Goal: Task Accomplishment & Management: Complete application form

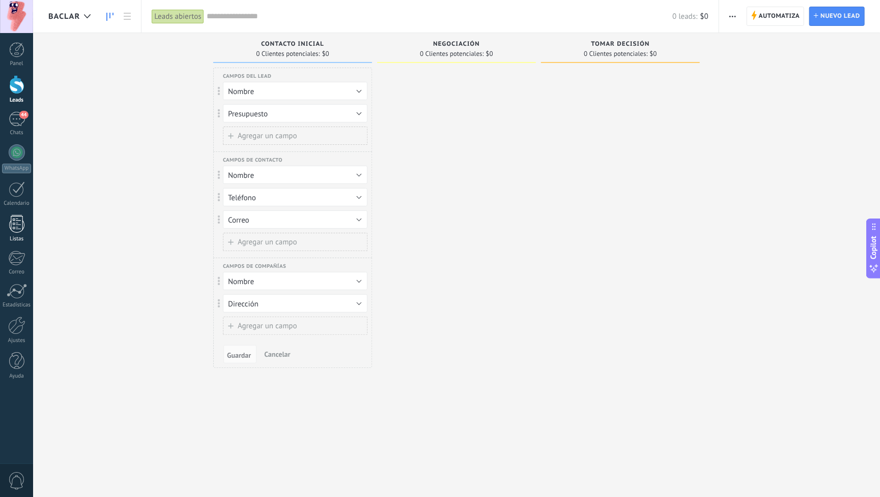
scroll to position [13, 0]
click at [16, 238] on div "Listas" at bounding box center [17, 239] width 30 height 7
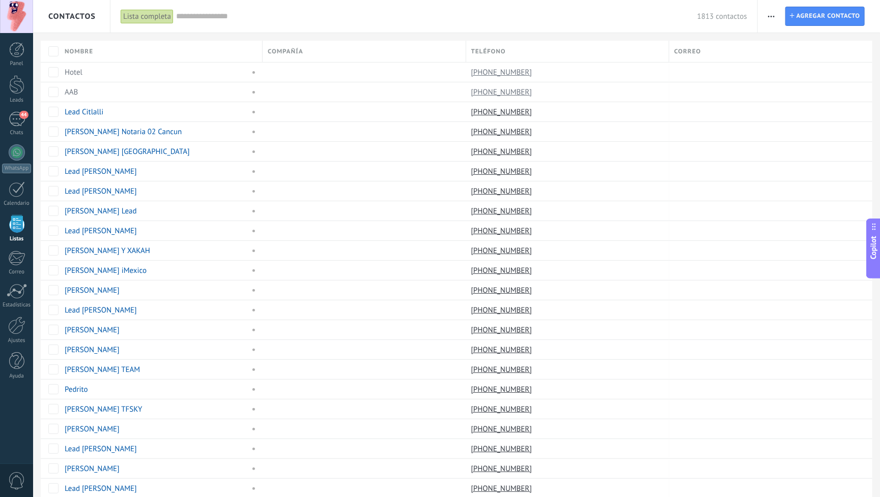
click at [768, 16] on icon "button" at bounding box center [771, 17] width 7 height 2
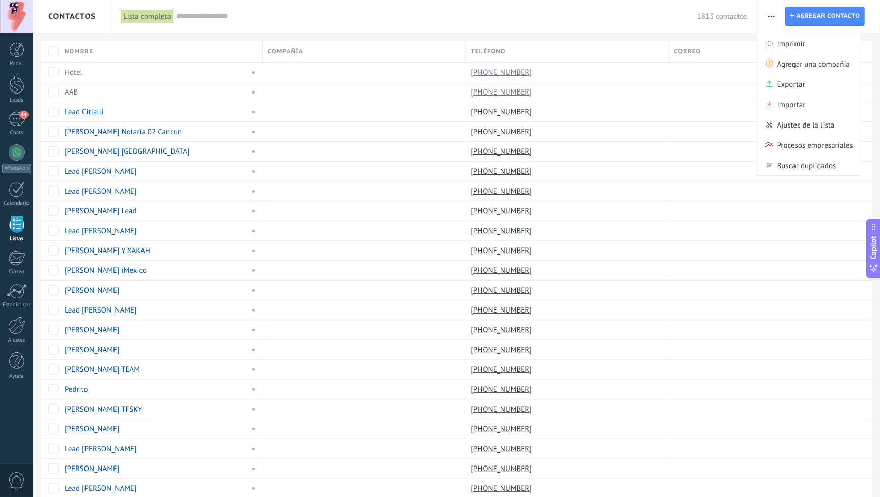
click at [629, 15] on input "text" at bounding box center [436, 16] width 521 height 11
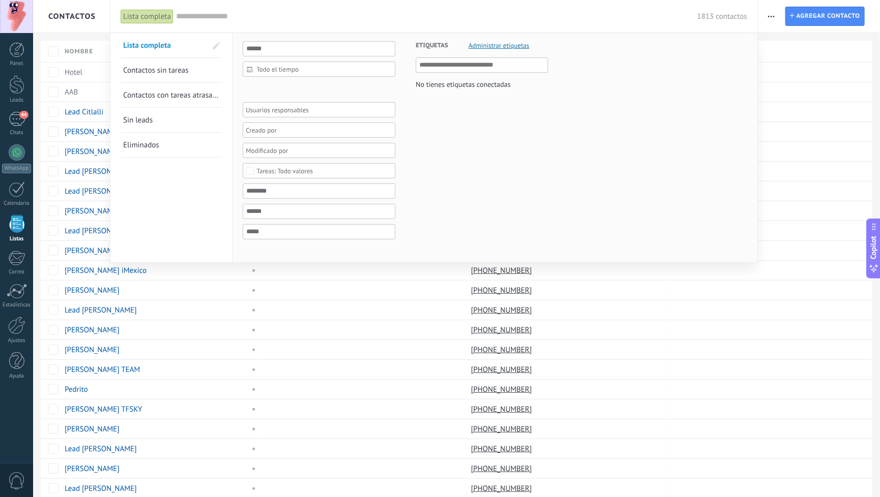
click at [669, 18] on input "text" at bounding box center [436, 16] width 521 height 11
click at [521, 46] on span "Administrar etiquetas" at bounding box center [498, 45] width 61 height 7
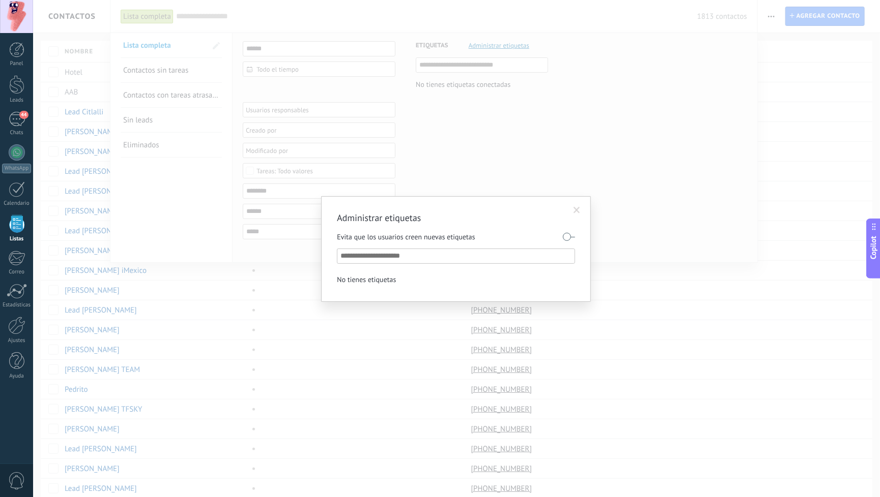
click at [577, 211] on span at bounding box center [576, 210] width 7 height 7
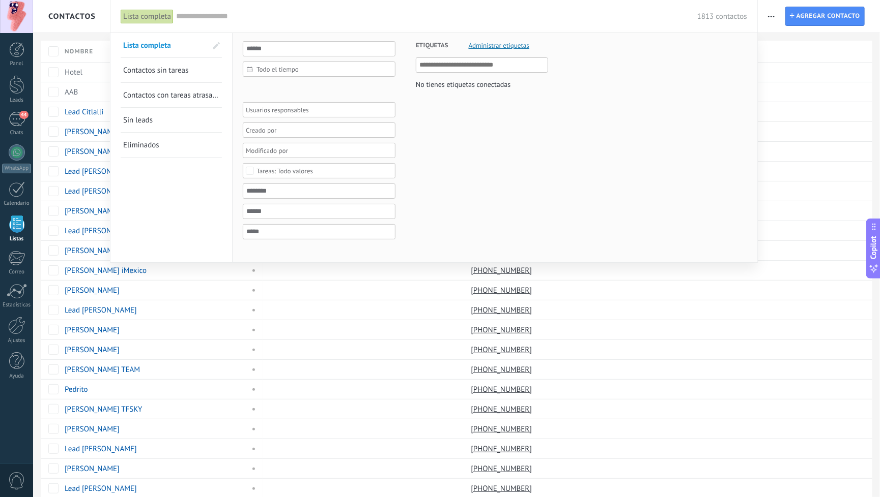
click at [170, 69] on span "Contactos sin tareas" at bounding box center [155, 71] width 65 height 10
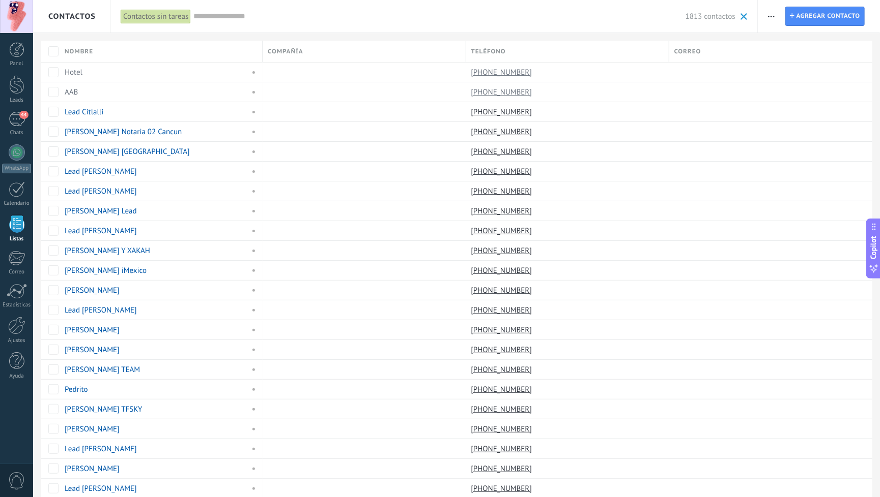
click at [178, 18] on div "Contactos sin tareas" at bounding box center [156, 16] width 70 height 15
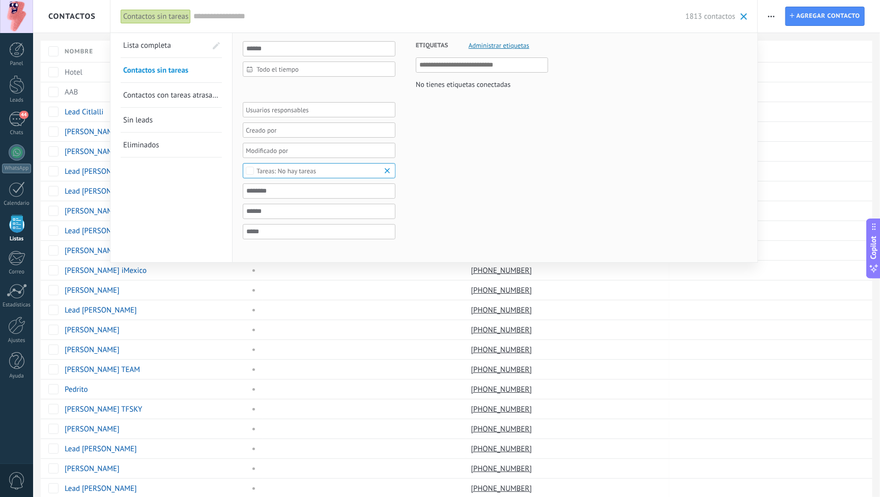
click at [151, 119] on span "Sin leads" at bounding box center [138, 120] width 30 height 10
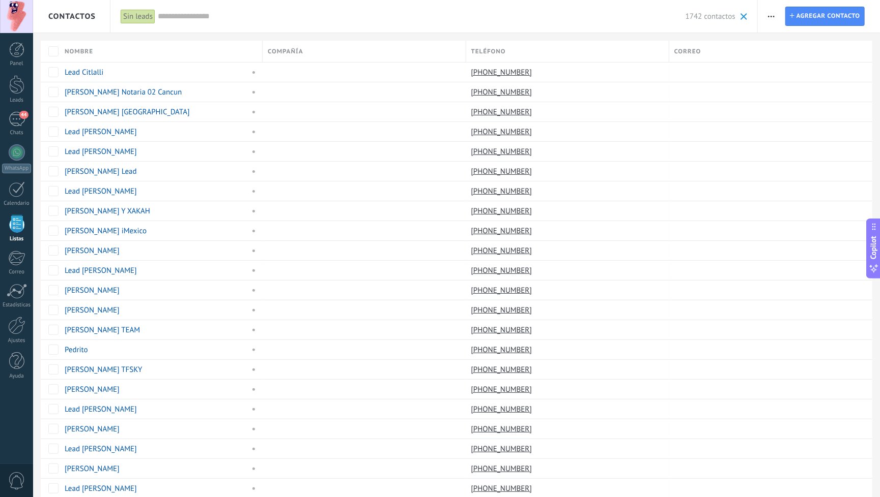
click at [148, 19] on div "Sin leads" at bounding box center [138, 16] width 35 height 15
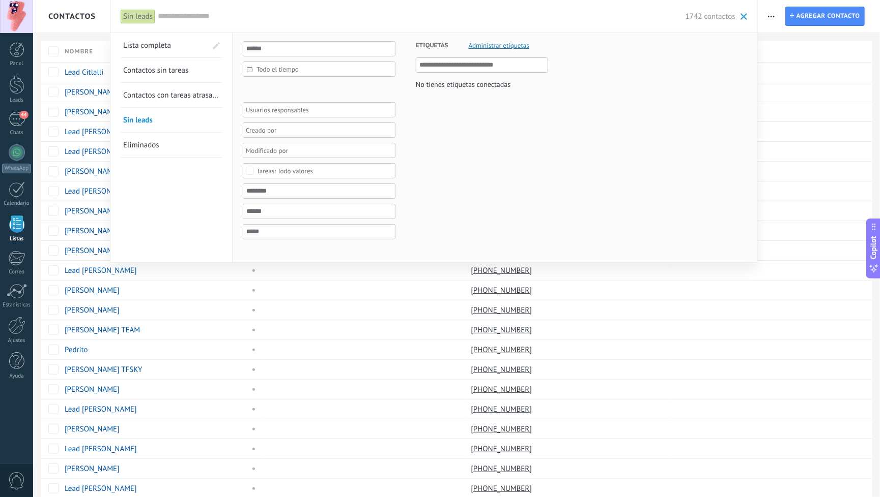
click at [139, 141] on span "Eliminados" at bounding box center [141, 145] width 36 height 10
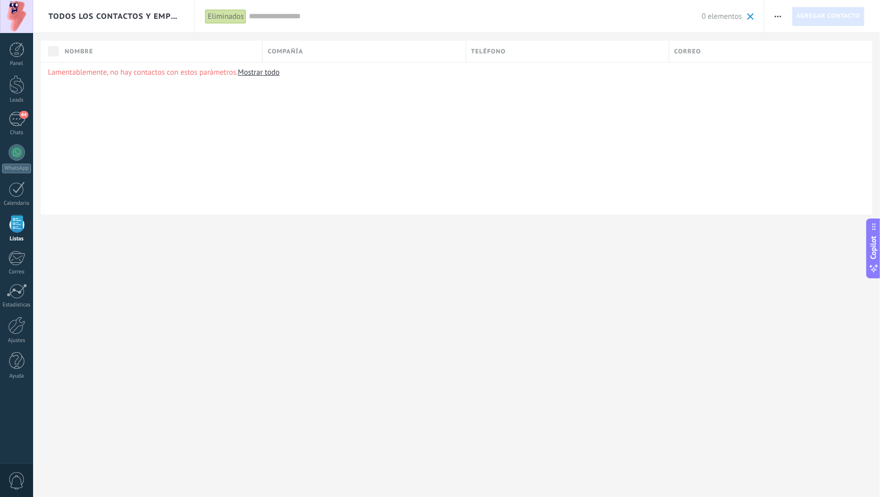
click at [225, 18] on div "Eliminados" at bounding box center [225, 16] width 41 height 15
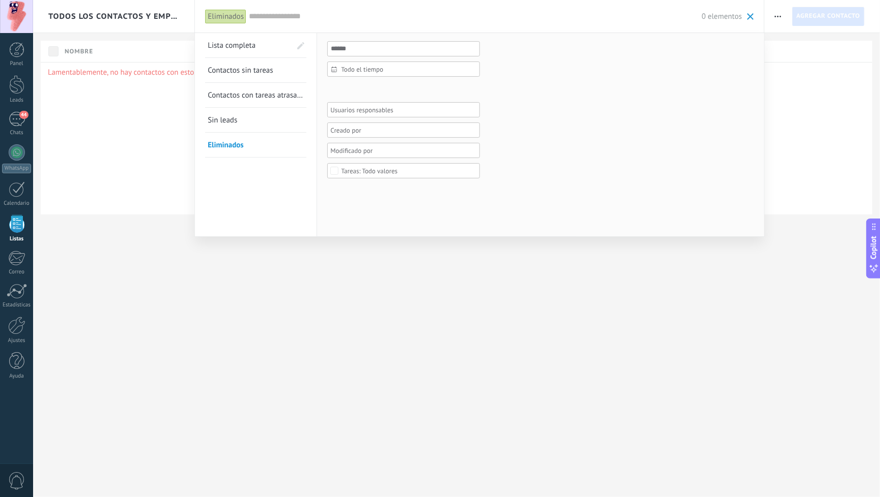
click at [224, 48] on span "Lista completa" at bounding box center [232, 46] width 48 height 10
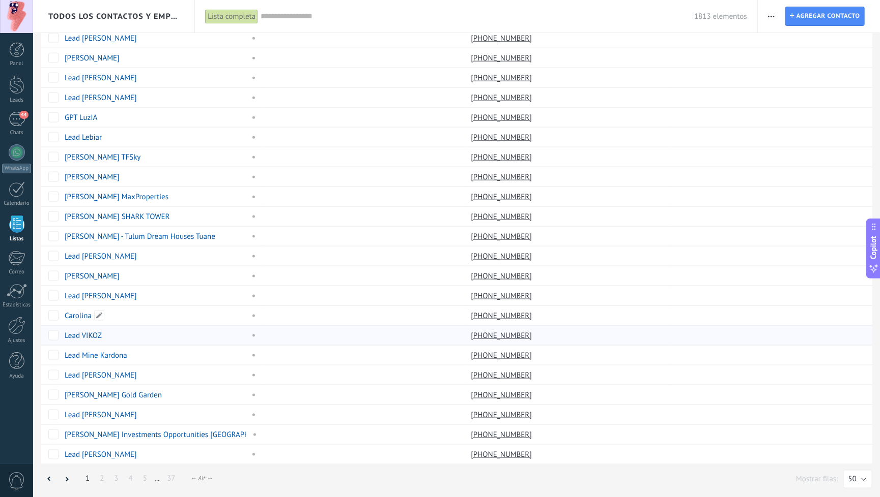
scroll to position [594, 0]
click at [862, 479] on button "50" at bounding box center [857, 480] width 29 height 18
click at [854, 481] on span "200" at bounding box center [853, 480] width 32 height 10
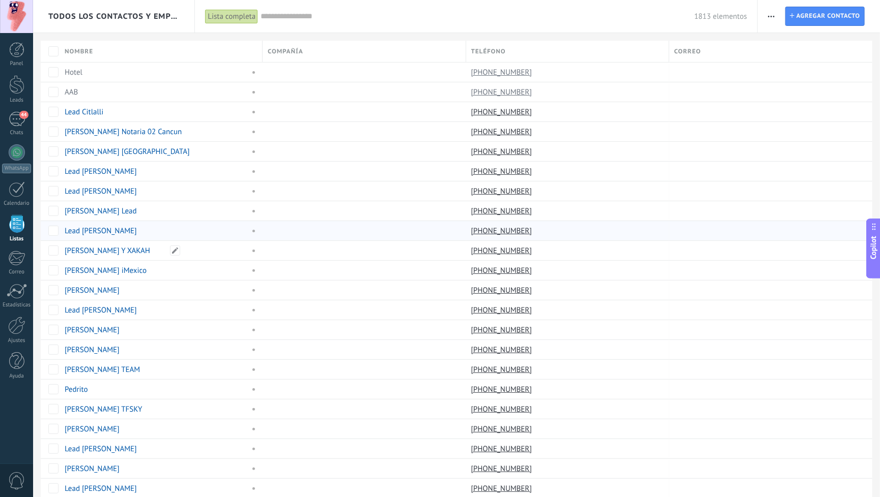
scroll to position [0, 0]
click at [16, 121] on div "44" at bounding box center [17, 119] width 16 height 15
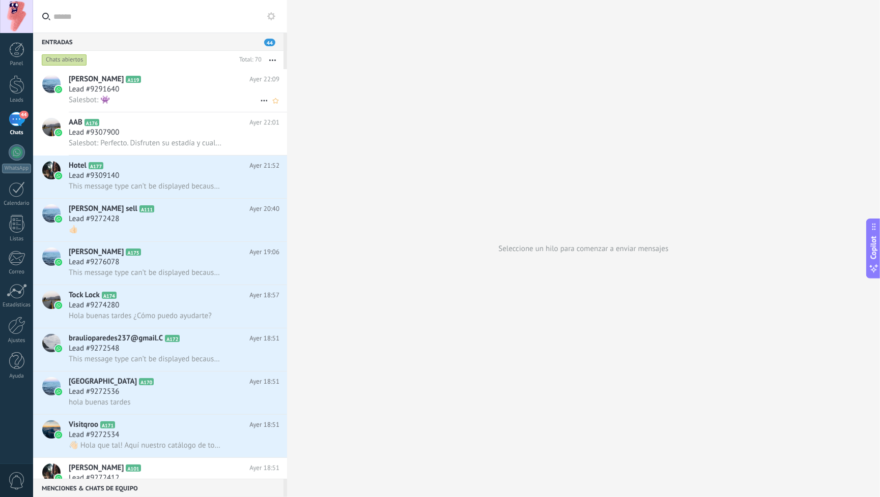
click at [143, 97] on div "Salesbot: 👾" at bounding box center [174, 100] width 211 height 11
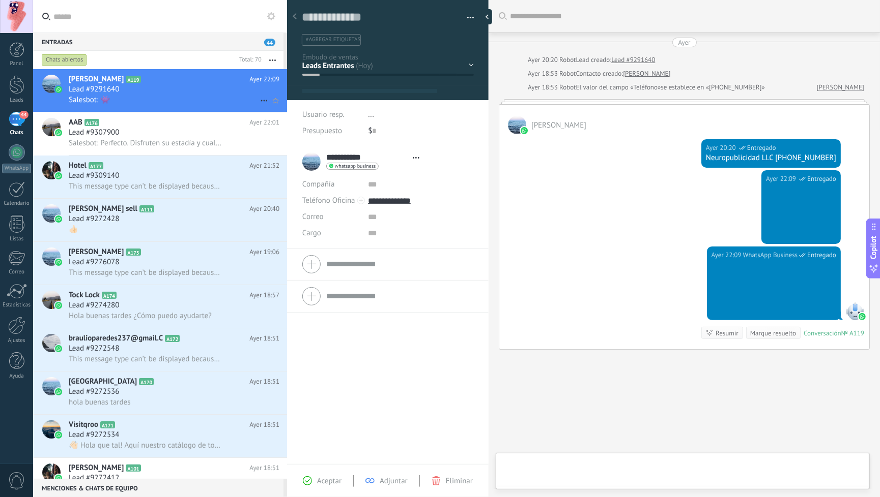
type textarea "**********"
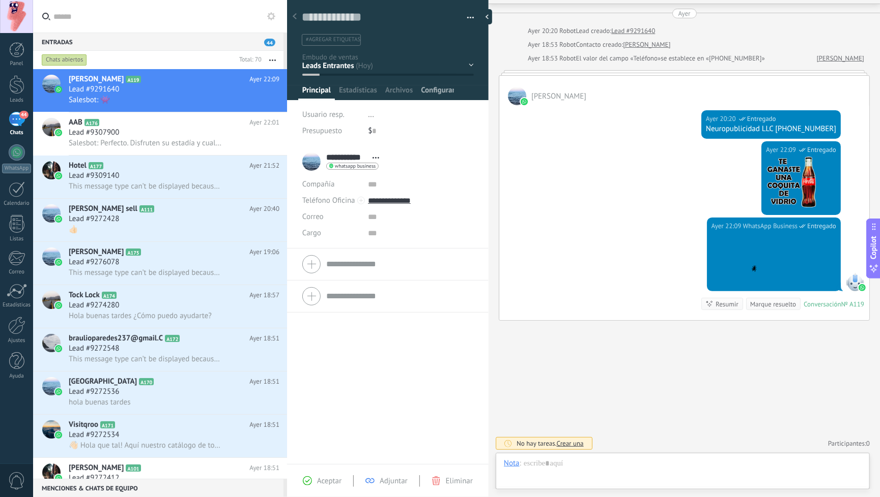
click at [447, 91] on span "Configurar" at bounding box center [437, 92] width 33 height 15
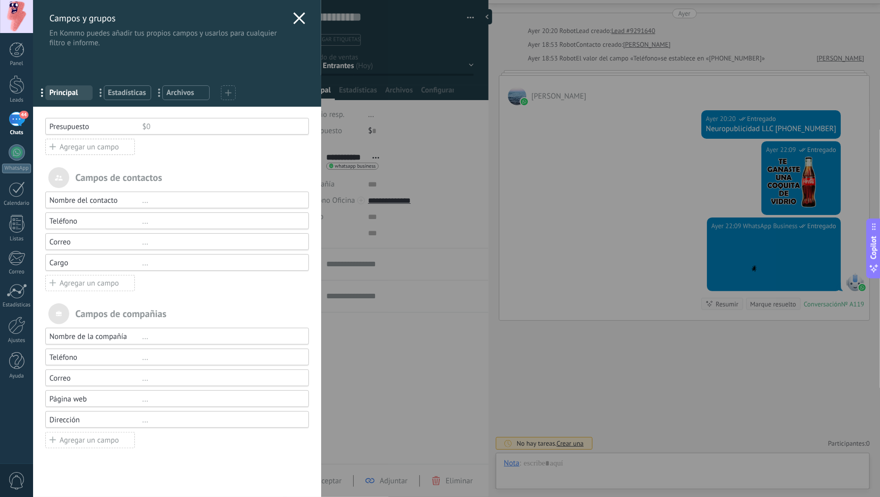
click at [128, 97] on span "Estadísticas" at bounding box center [127, 93] width 39 height 10
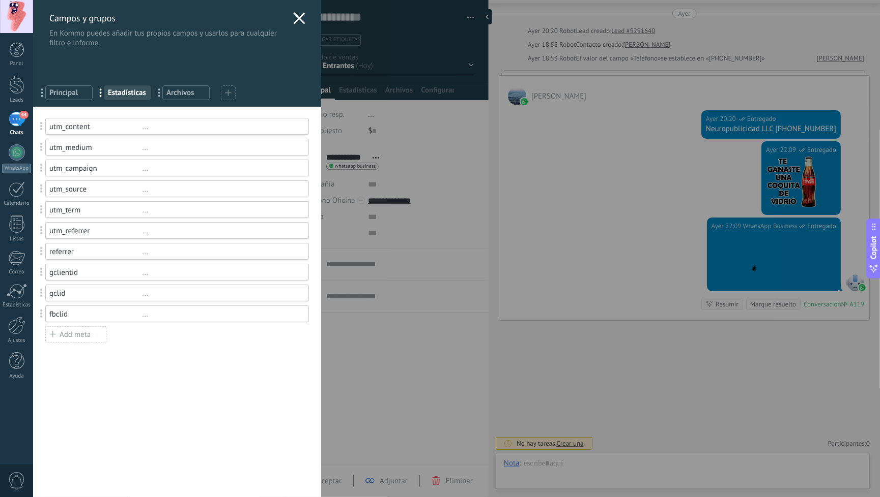
click at [185, 96] on span "Archivos" at bounding box center [185, 93] width 39 height 10
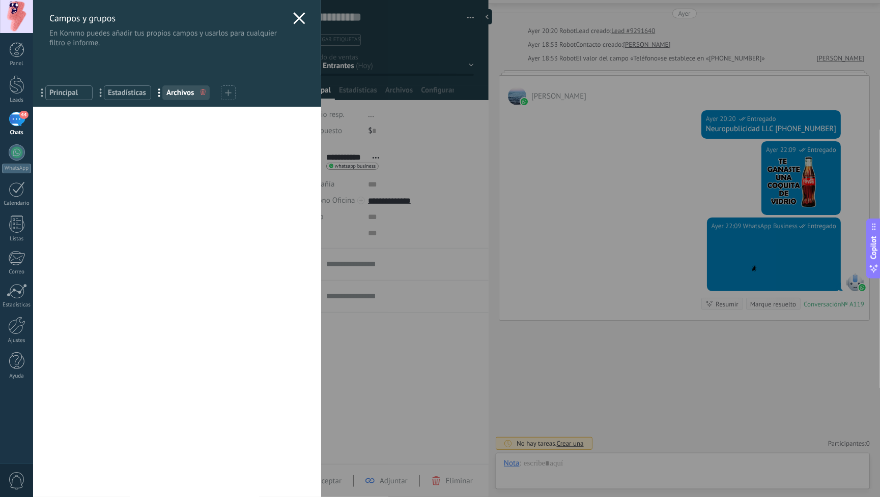
click at [68, 92] on span "Principal" at bounding box center [68, 93] width 39 height 10
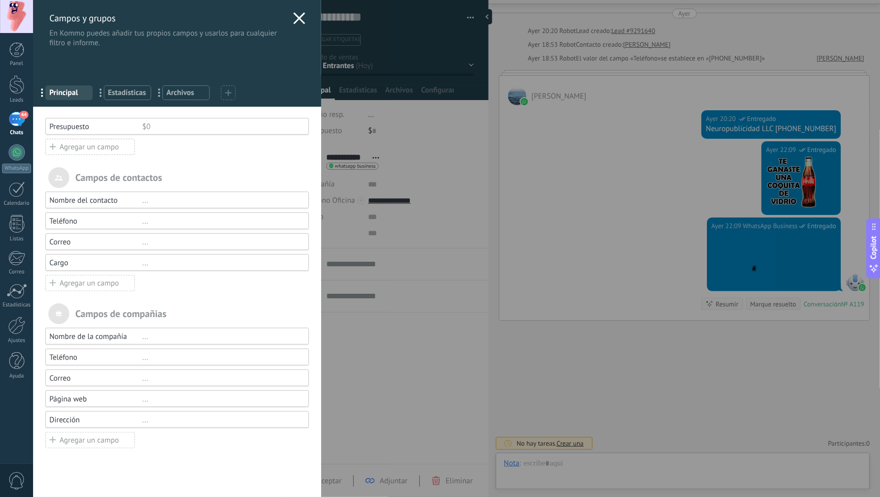
click at [103, 285] on div "Agregar un campo" at bounding box center [90, 283] width 90 height 16
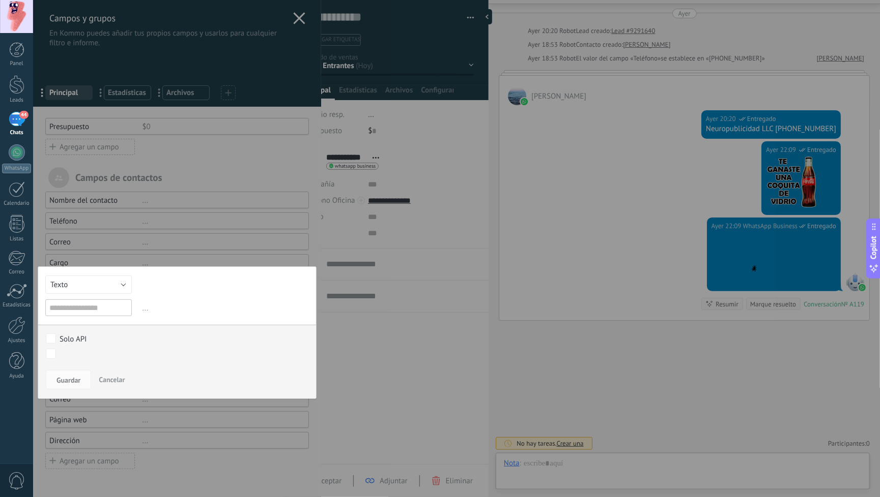
click at [123, 287] on button "Texto" at bounding box center [88, 285] width 86 height 18
click at [93, 301] on span "Número" at bounding box center [83, 303] width 89 height 10
click at [124, 287] on button "Número" at bounding box center [88, 285] width 86 height 18
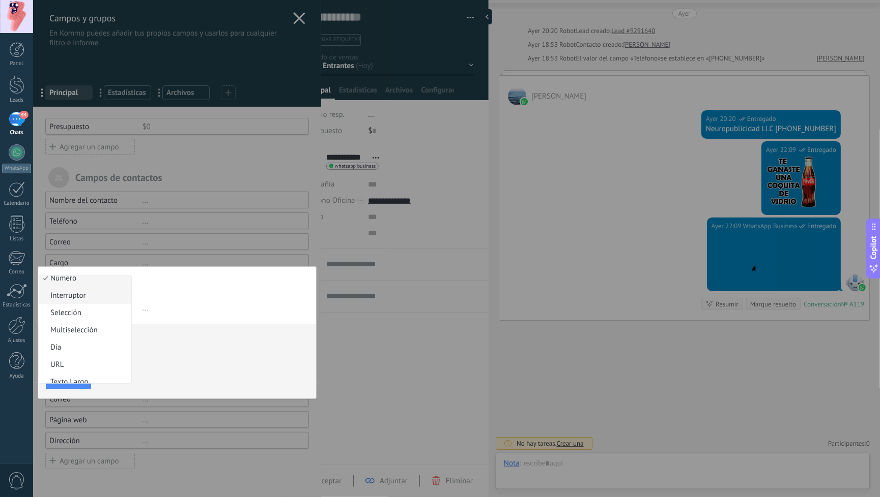
scroll to position [26, 0]
click at [85, 313] on span "Selección" at bounding box center [83, 311] width 89 height 10
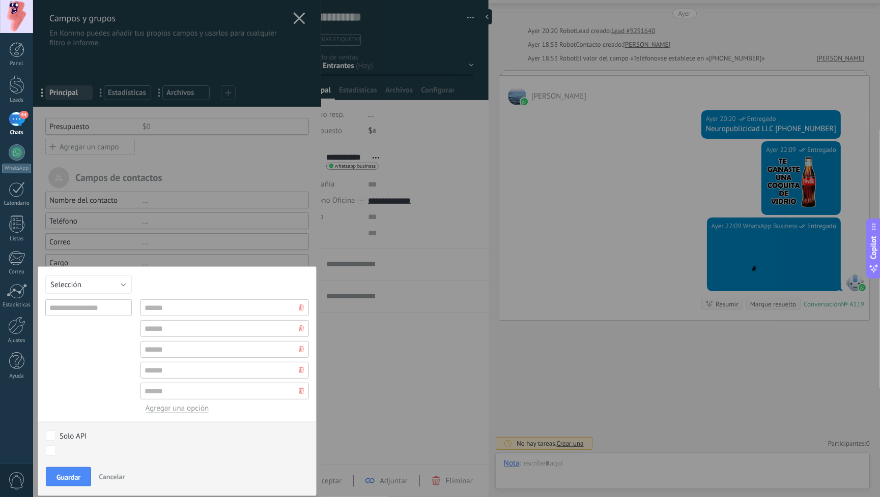
click at [120, 282] on button "Selección" at bounding box center [88, 285] width 86 height 18
click at [86, 345] on span "Multiselección" at bounding box center [83, 346] width 89 height 10
click at [121, 284] on button "Multiselección" at bounding box center [88, 285] width 86 height 18
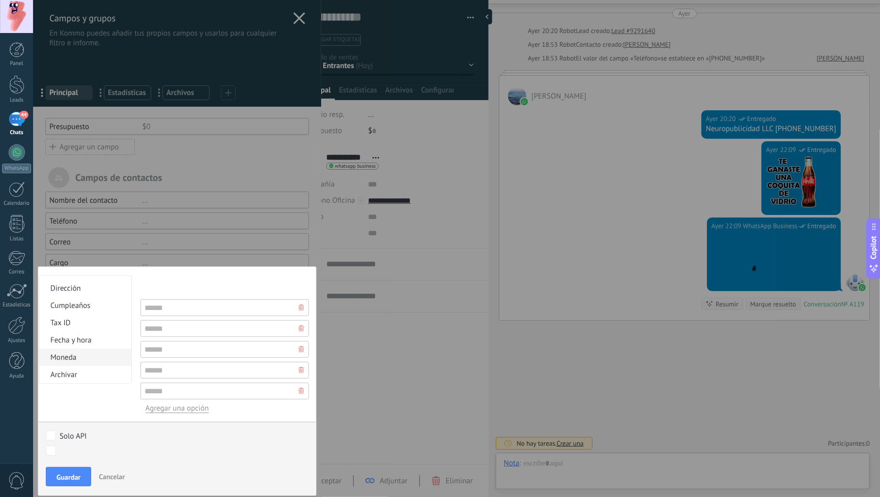
click at [78, 358] on span "Moneda" at bounding box center [83, 358] width 89 height 10
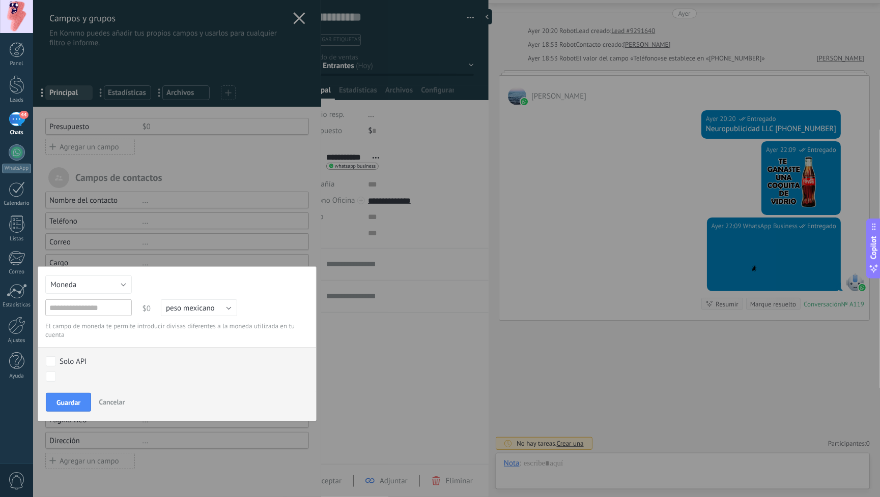
click at [223, 309] on button "peso mexicano" at bounding box center [199, 308] width 76 height 17
click at [256, 306] on div "$0 dólar estadounidense euro rublo ruso dírham de los Emiratos Árabes Unidos af…" at bounding box center [224, 308] width 168 height 17
click at [211, 322] on span "peso mexicano" at bounding box center [194, 317] width 79 height 10
click at [116, 304] on input "text" at bounding box center [88, 308] width 86 height 17
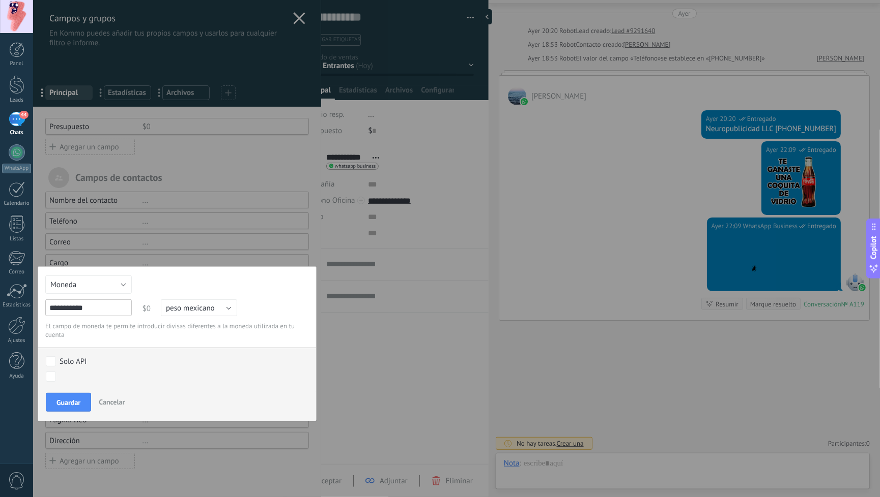
type input "**********"
click at [165, 274] on div "**********" at bounding box center [177, 344] width 279 height 155
click at [80, 400] on span "Guardar" at bounding box center [68, 402] width 24 height 7
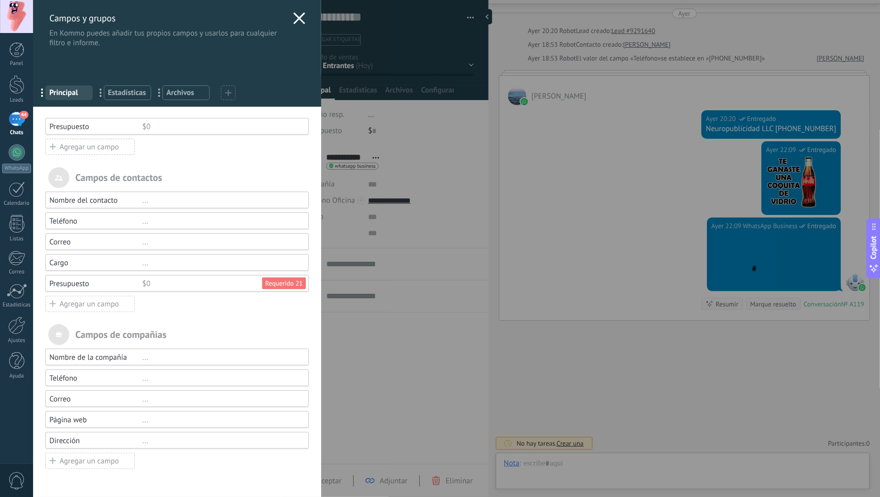
click at [232, 177] on div "Campos de contactos" at bounding box center [176, 177] width 263 height 21
click at [133, 85] on div "... Estadísticas" at bounding box center [127, 92] width 47 height 15
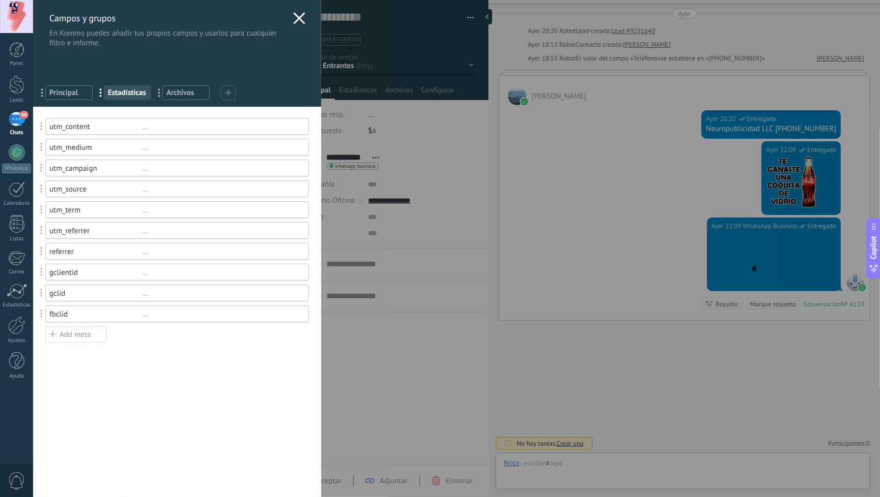
click at [62, 94] on span "Principal" at bounding box center [68, 93] width 39 height 10
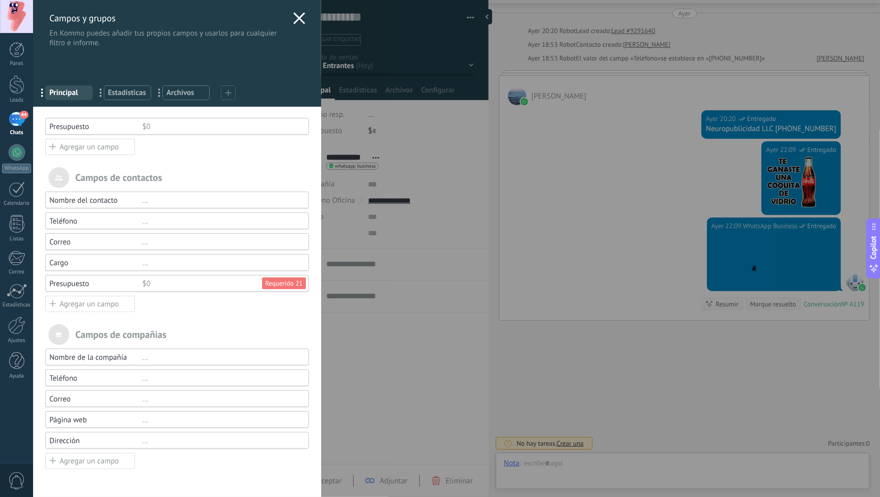
click at [174, 100] on div "... Archivos" at bounding box center [185, 92] width 47 height 15
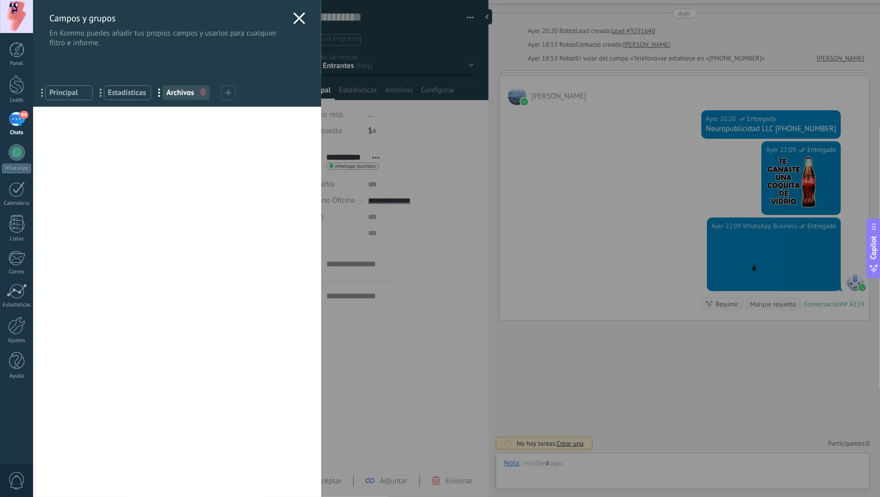
click at [80, 94] on span "Principal" at bounding box center [68, 93] width 39 height 10
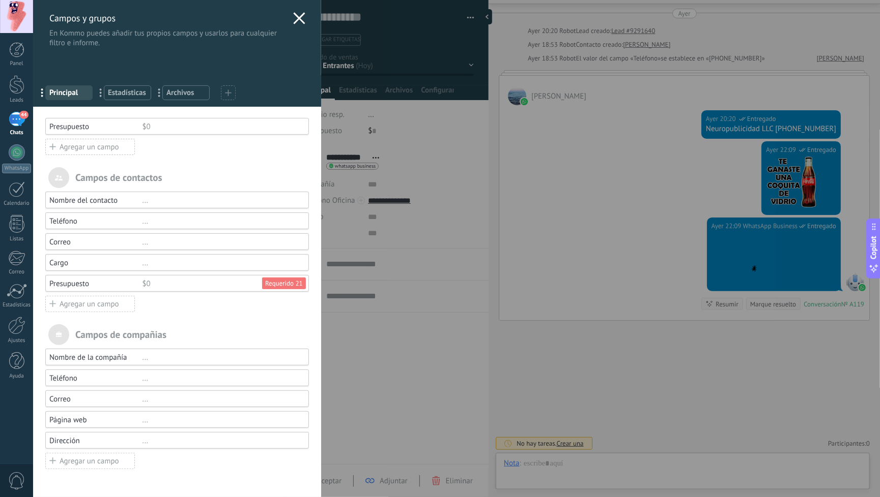
click at [294, 18] on icon at bounding box center [299, 18] width 12 height 12
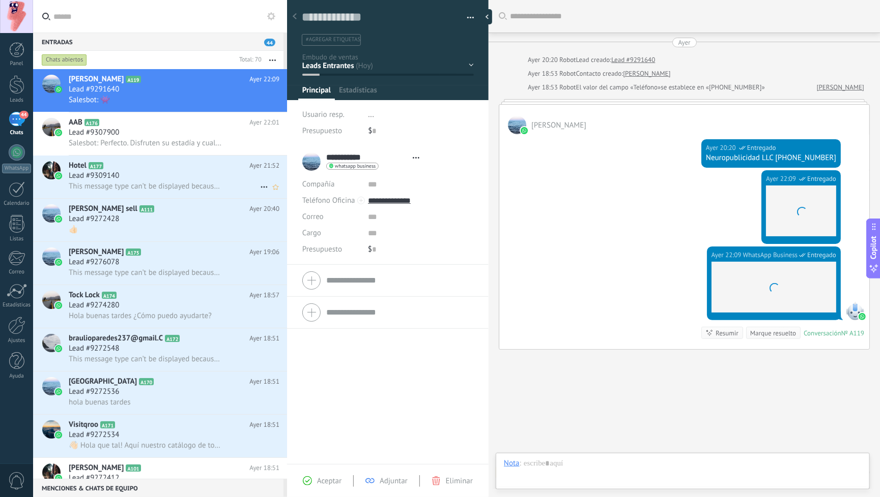
type textarea "**********"
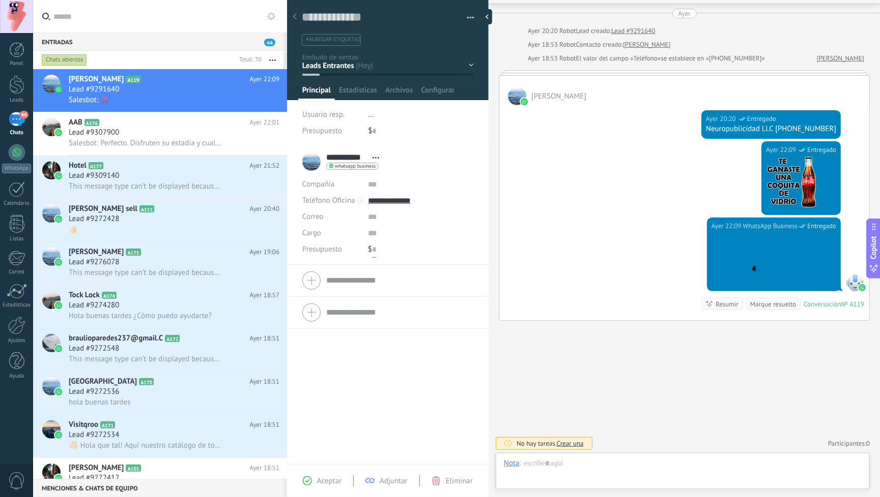
click at [374, 249] on input "text" at bounding box center [374, 250] width 4 height 16
click at [435, 93] on span "Configurar" at bounding box center [437, 92] width 33 height 15
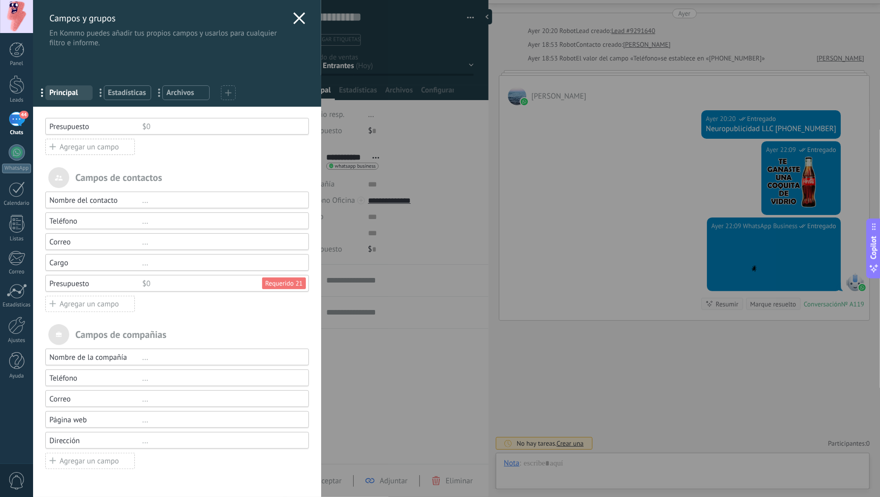
click at [110, 303] on div "Agregar un campo" at bounding box center [90, 304] width 90 height 16
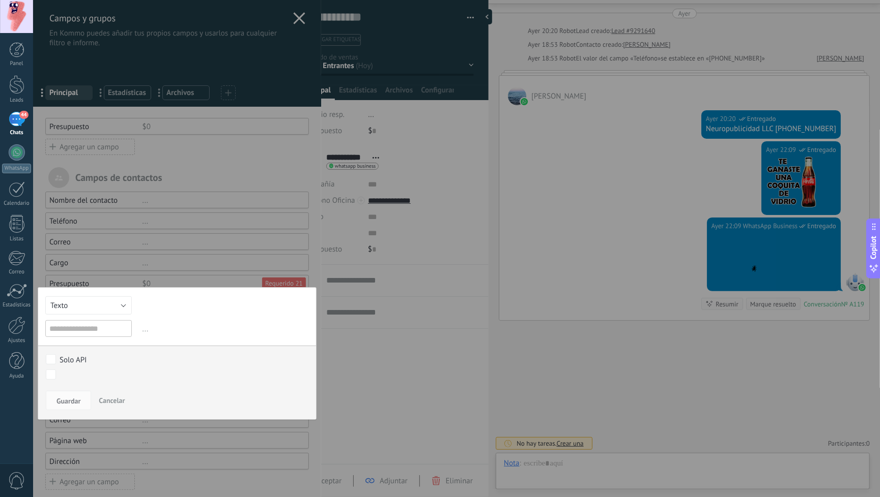
click at [124, 306] on button "Texto" at bounding box center [88, 306] width 86 height 18
click at [87, 330] on span "Selección" at bounding box center [83, 331] width 89 height 10
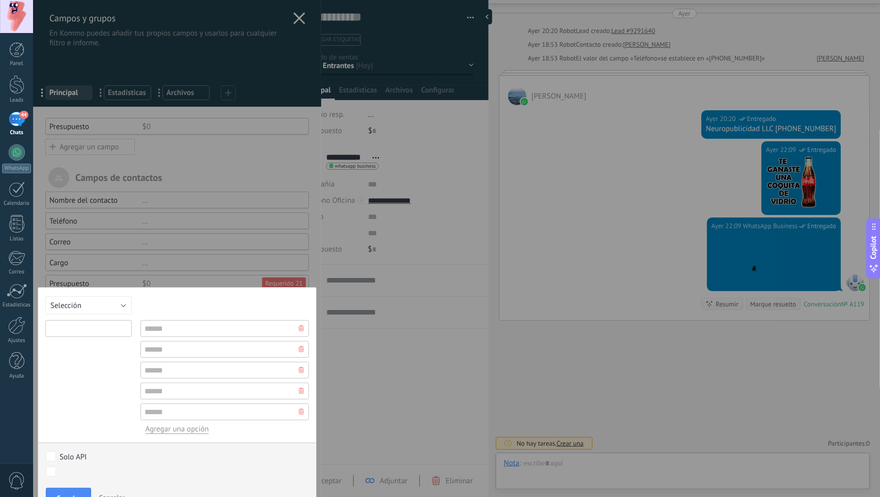
click at [87, 327] on input "text" at bounding box center [88, 328] width 86 height 17
type input "*****"
click at [157, 329] on input "text" at bounding box center [224, 328] width 168 height 17
type input "*****"
click at [155, 348] on input "text" at bounding box center [224, 349] width 168 height 17
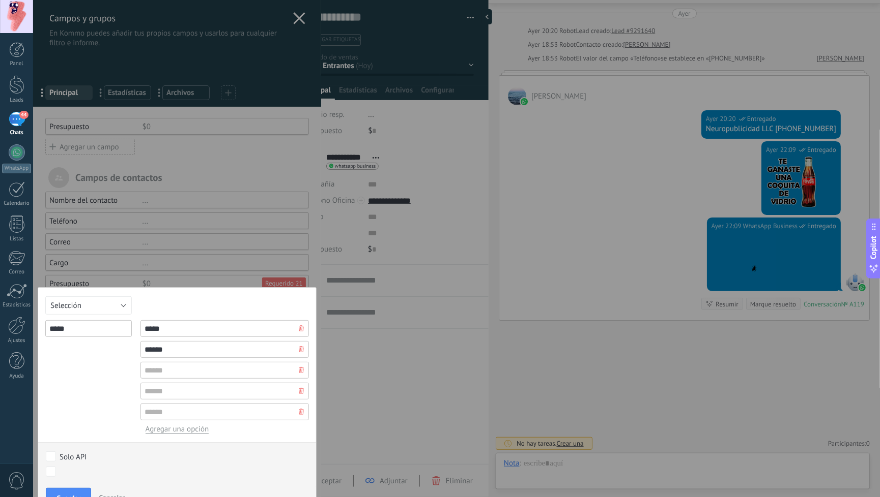
type input "******"
click at [160, 372] on input "text" at bounding box center [224, 370] width 168 height 17
type input "***"
click at [164, 396] on input "text" at bounding box center [224, 391] width 168 height 17
type input "*******"
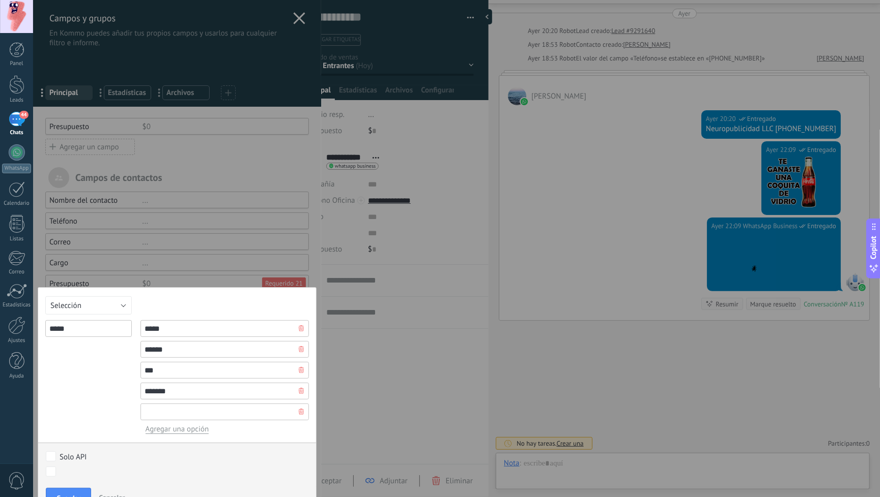
click at [158, 416] on input "text" at bounding box center [224, 412] width 168 height 17
type input "**********"
click at [174, 431] on span "Agregar una opción" at bounding box center [177, 430] width 64 height 10
type input "**********"
click at [187, 452] on span "Agregar una opción" at bounding box center [177, 451] width 64 height 10
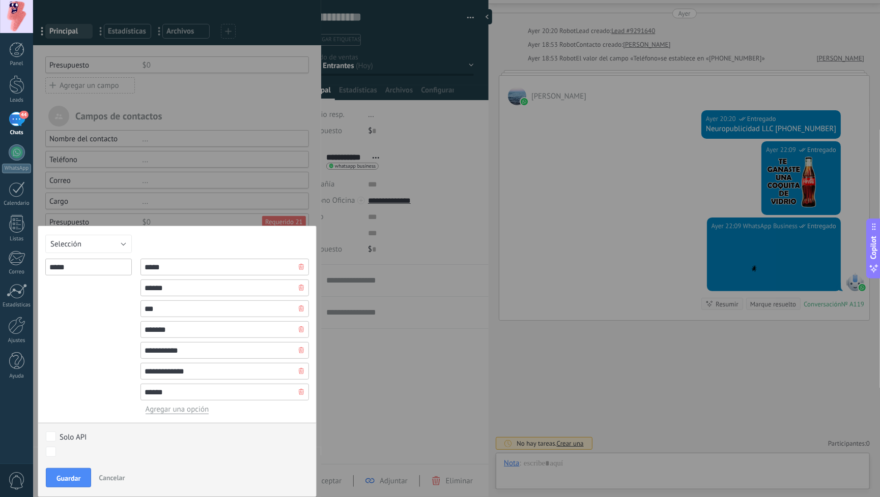
scroll to position [62, 0]
type input "******"
click at [65, 480] on span "Guardar" at bounding box center [68, 478] width 24 height 7
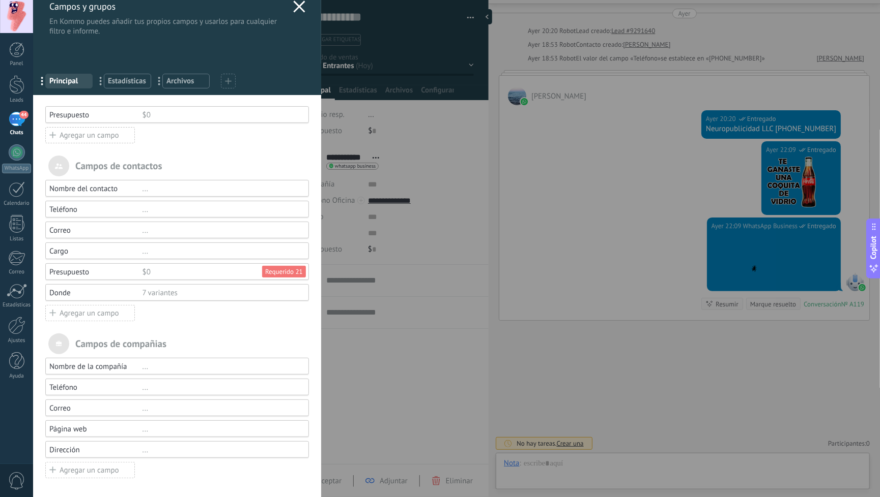
scroll to position [12, 0]
click at [172, 294] on div "7 variantes" at bounding box center [220, 293] width 157 height 10
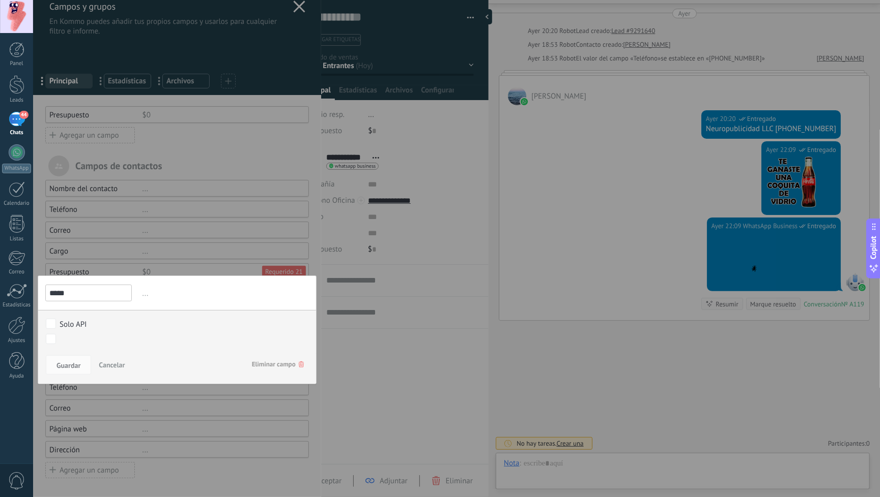
click at [110, 293] on input "*****" at bounding box center [88, 293] width 86 height 17
click at [118, 364] on span "Cancelar" at bounding box center [112, 365] width 26 height 9
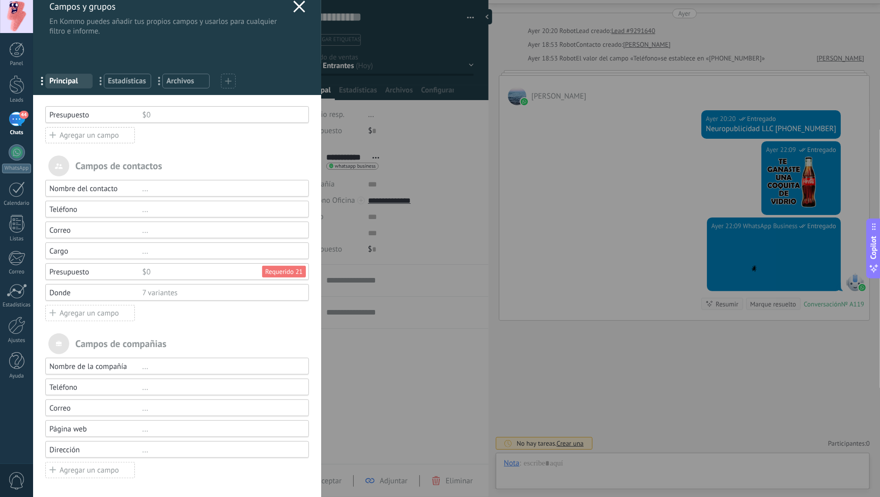
click at [297, 11] on icon at bounding box center [299, 7] width 12 height 12
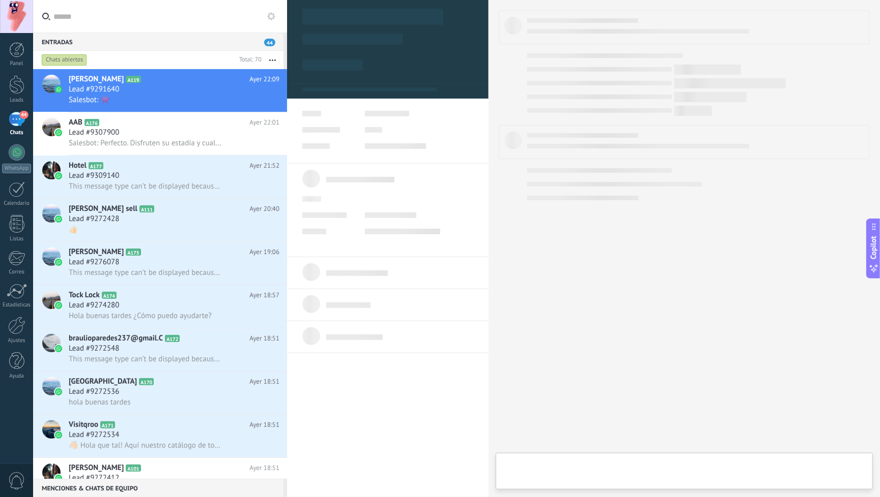
type textarea "**********"
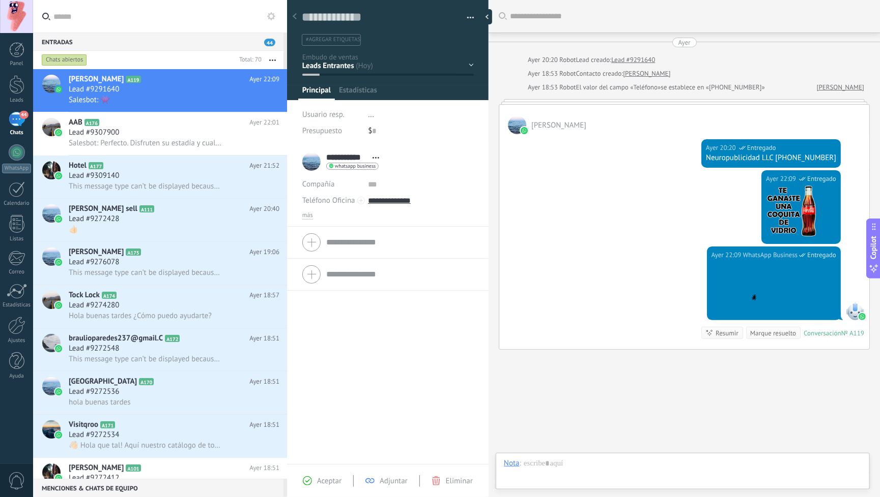
scroll to position [29, 0]
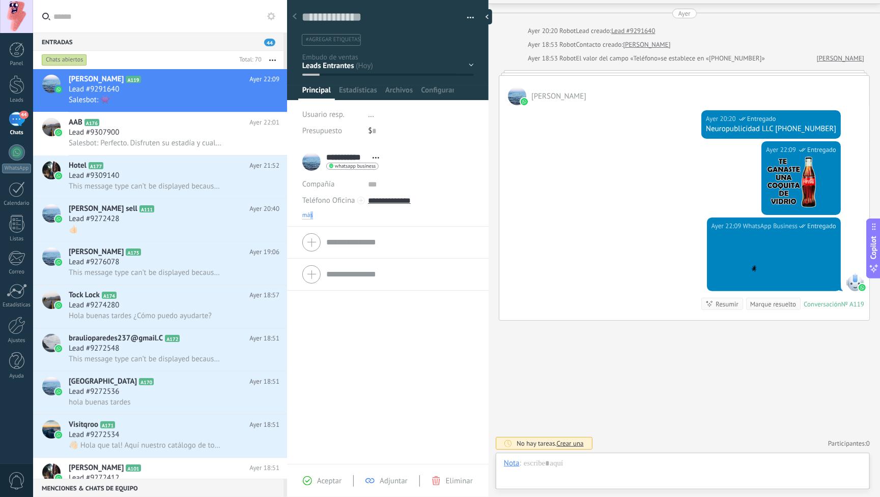
click at [311, 217] on span "más" at bounding box center [307, 216] width 11 height 8
click at [386, 263] on button "Elegir" at bounding box center [381, 266] width 26 height 16
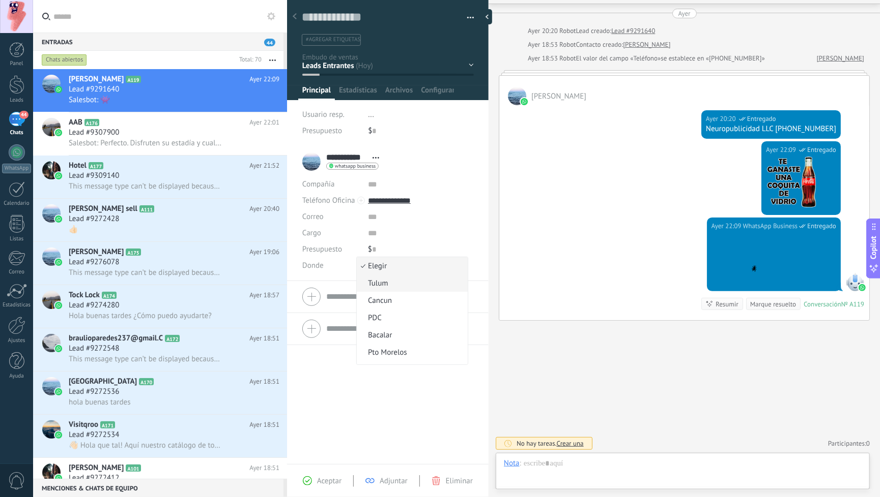
click at [383, 286] on span "Tulum" at bounding box center [411, 284] width 108 height 10
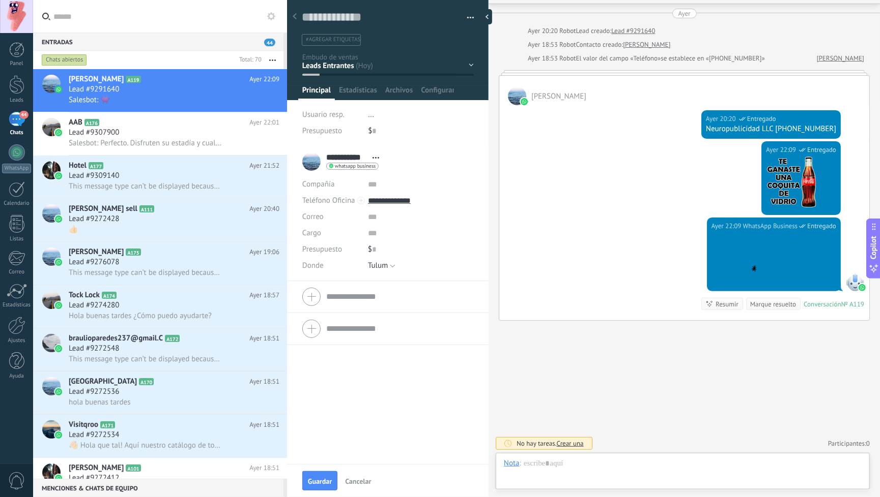
click at [391, 267] on button "Tulum" at bounding box center [381, 266] width 27 height 16
click at [359, 480] on span "Cancelar" at bounding box center [358, 481] width 26 height 7
click at [381, 245] on div "$ 0 0" at bounding box center [420, 250] width 105 height 16
click at [445, 370] on div "**********" at bounding box center [387, 305] width 201 height 319
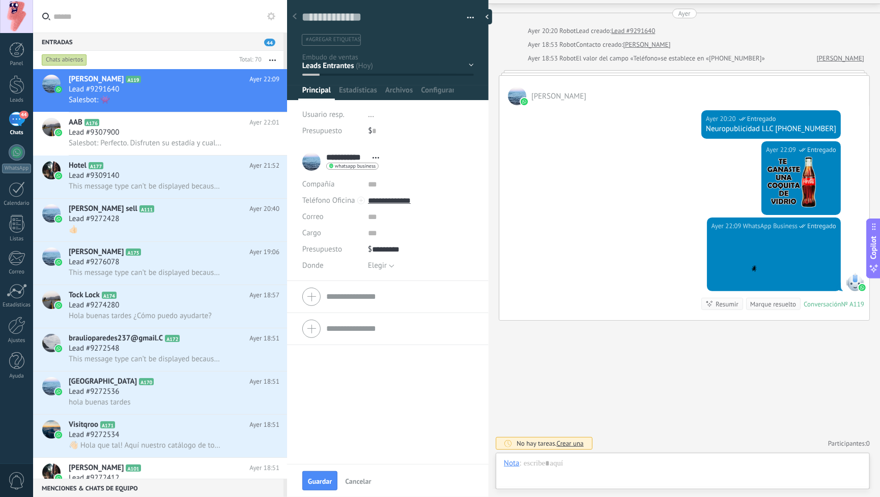
click at [392, 267] on button "Elegir" at bounding box center [381, 266] width 26 height 16
click at [389, 285] on span "Tulum" at bounding box center [411, 284] width 108 height 10
click at [447, 93] on span "Configurar" at bounding box center [437, 92] width 33 height 15
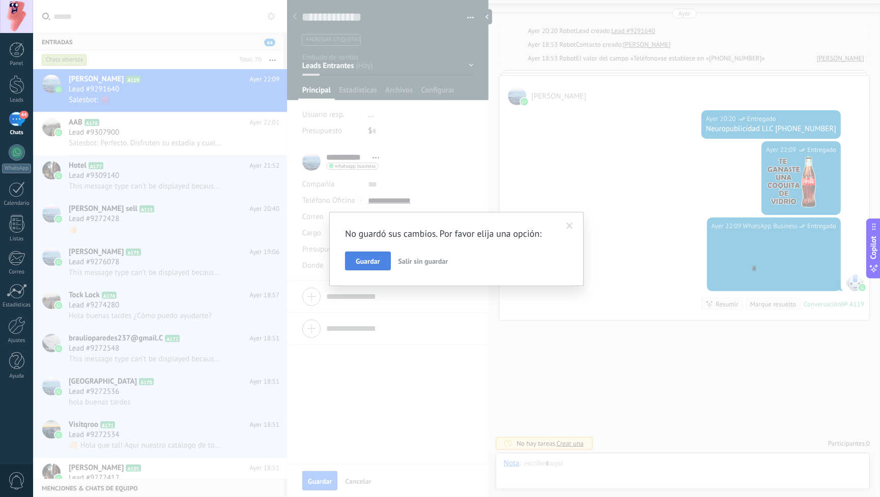
click at [372, 264] on span "Guardar" at bounding box center [368, 261] width 24 height 7
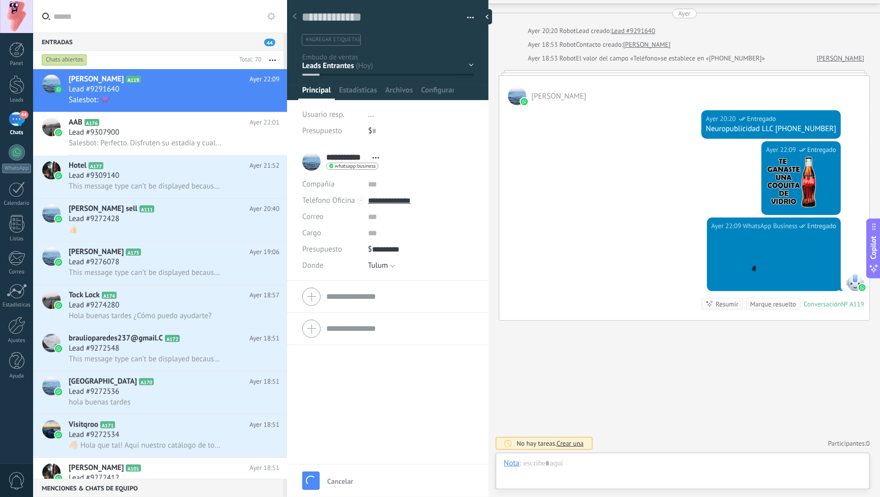
type input "*********"
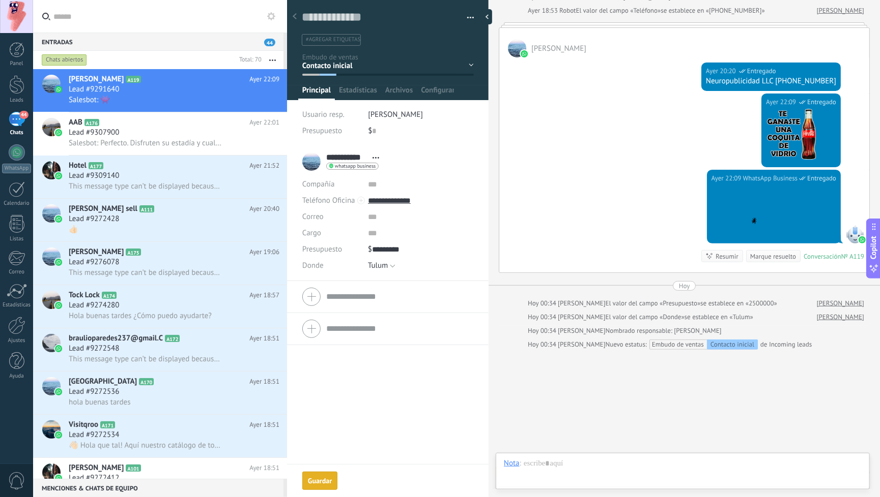
scroll to position [103, 0]
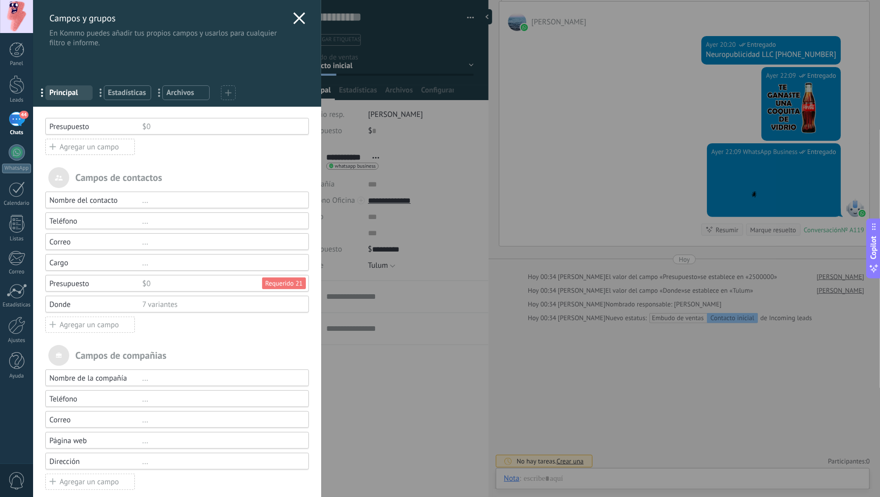
click at [296, 15] on icon at bounding box center [299, 18] width 12 height 12
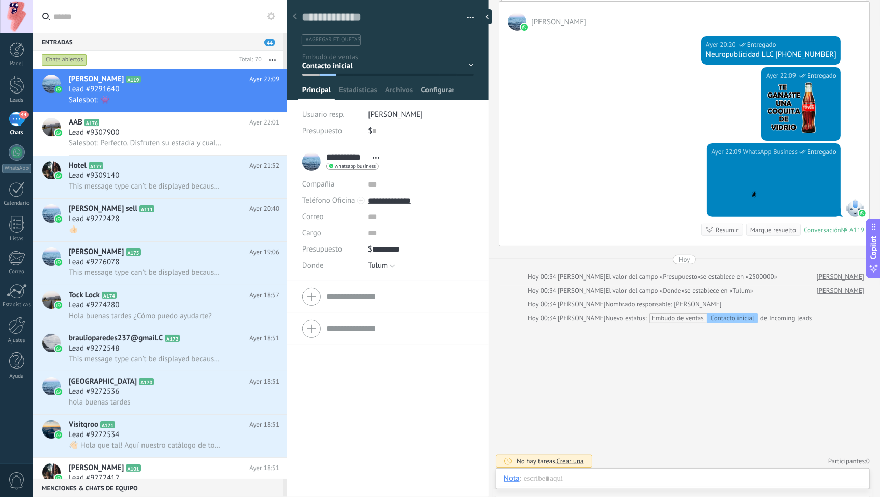
click at [442, 91] on span "Configurar" at bounding box center [437, 92] width 33 height 15
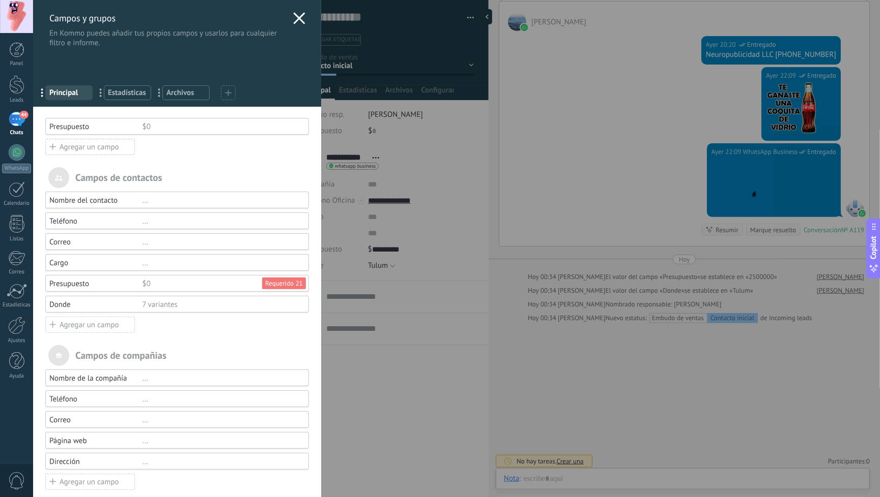
click at [113, 325] on div "Agregar un campo" at bounding box center [90, 325] width 90 height 16
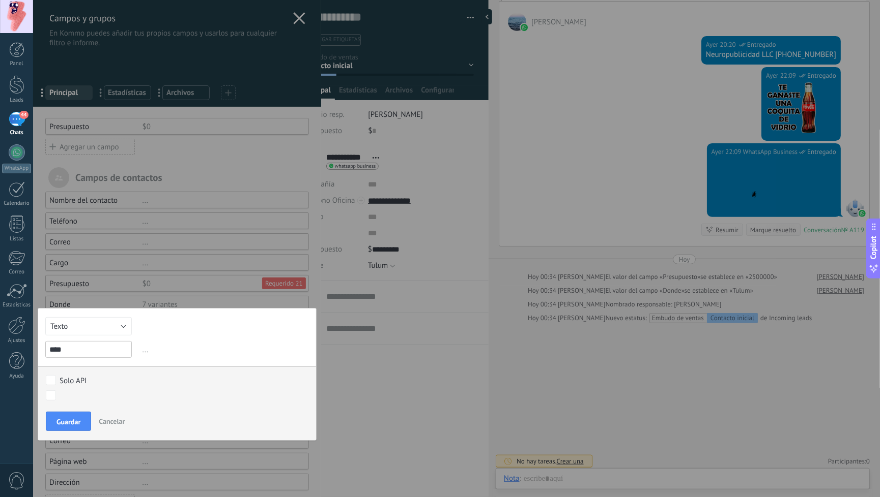
click at [124, 331] on button "Texto" at bounding box center [88, 326] width 86 height 18
click at [164, 337] on div "Texto Número Interruptor Selección Multiselección Día URL Texto Largo Interrupt…" at bounding box center [177, 374] width 279 height 133
click at [147, 348] on span "..." at bounding box center [224, 350] width 168 height 17
click at [155, 341] on div "Texto Número Interruptor Selección Multiselección Día URL Texto Largo Interrupt…" at bounding box center [177, 374] width 279 height 133
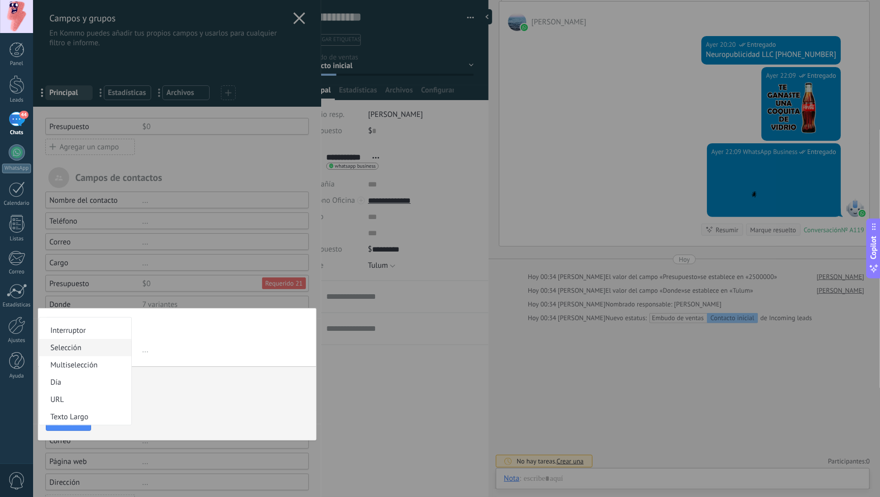
click at [78, 351] on span "Selección" at bounding box center [83, 348] width 89 height 10
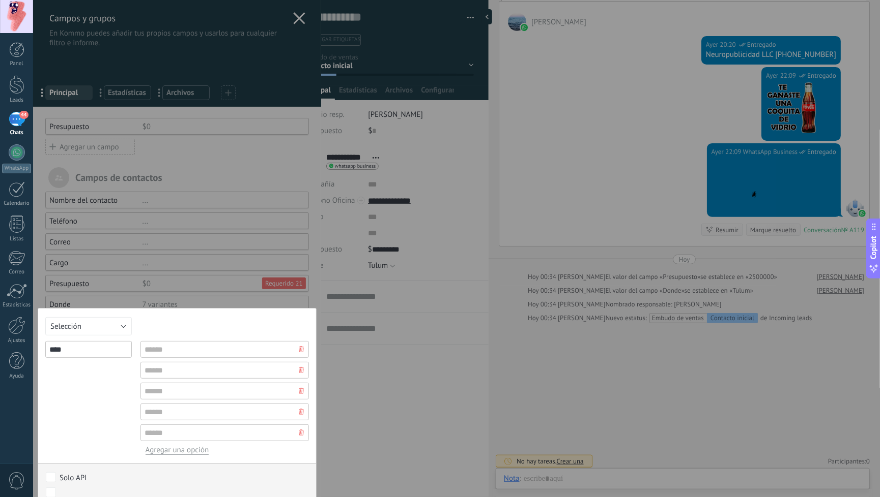
click at [113, 350] on input "****" at bounding box center [88, 349] width 86 height 17
type input "**********"
click at [165, 350] on input "text" at bounding box center [224, 349] width 168 height 17
type input "**********"
click at [165, 365] on input "text" at bounding box center [224, 370] width 168 height 17
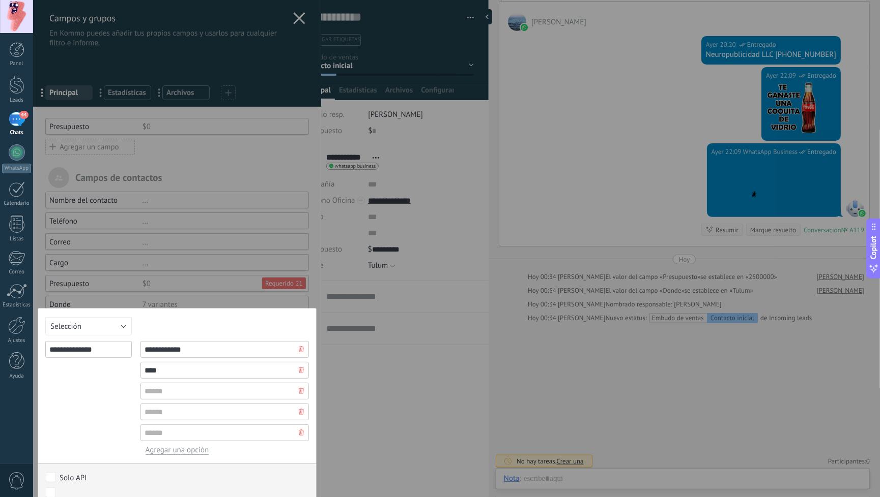
type input "****"
click at [168, 387] on input "text" at bounding box center [224, 391] width 168 height 17
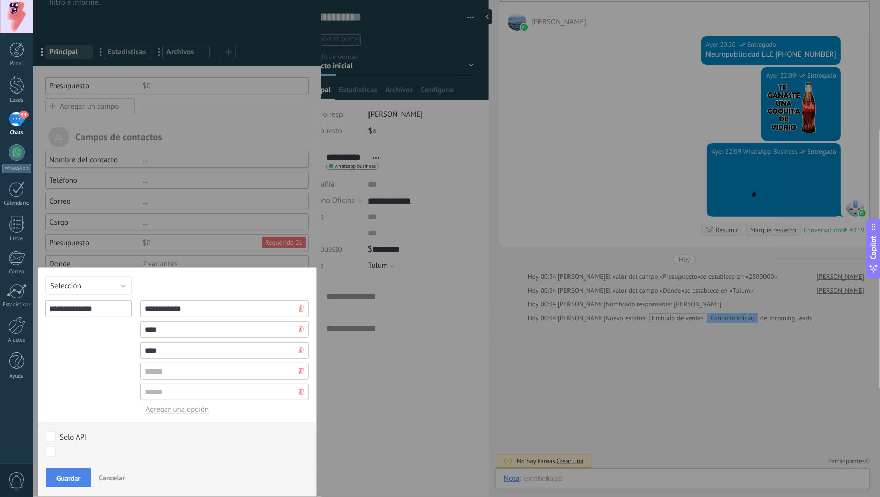
type input "****"
click at [74, 476] on span "Guardar" at bounding box center [68, 478] width 24 height 7
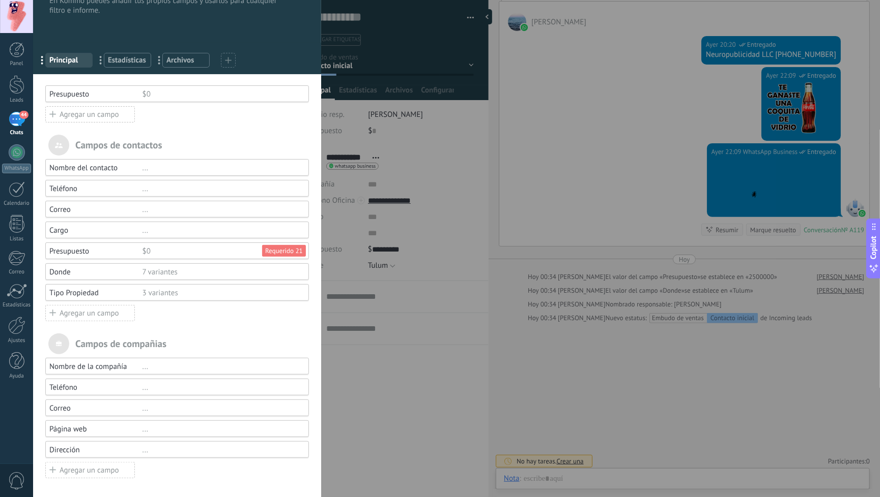
click at [114, 314] on div "Agregar un campo" at bounding box center [90, 313] width 90 height 16
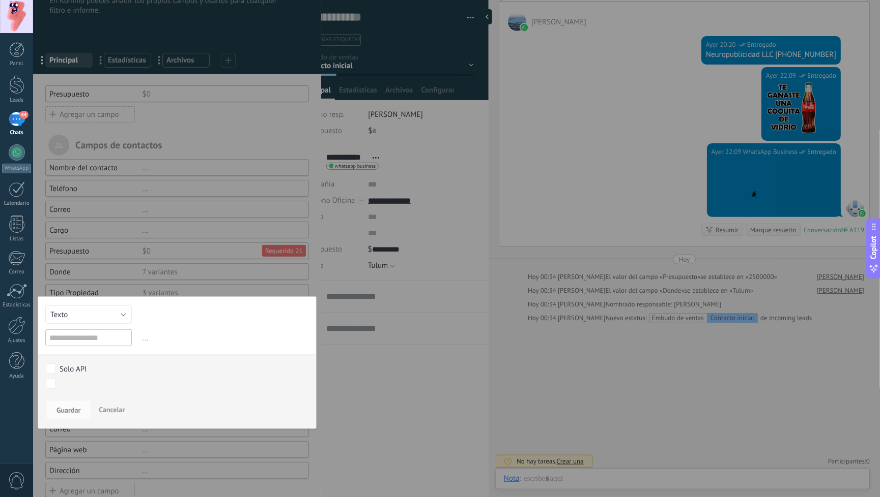
click at [124, 316] on button "Texto" at bounding box center [88, 315] width 86 height 18
click at [77, 345] on span "Selección" at bounding box center [83, 344] width 89 height 10
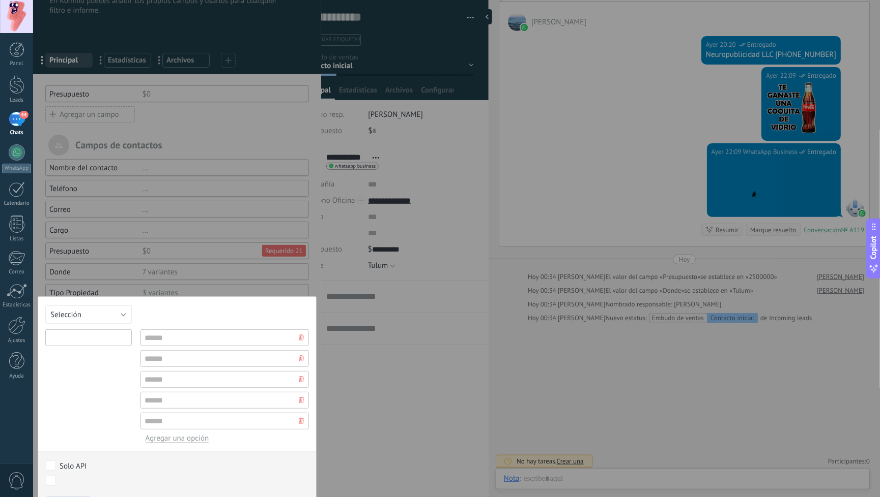
click at [94, 343] on input "text" at bounding box center [88, 338] width 86 height 17
type input "*****"
click at [157, 336] on input "text" at bounding box center [224, 338] width 168 height 17
type input "********"
click at [161, 355] on input "text" at bounding box center [224, 358] width 168 height 17
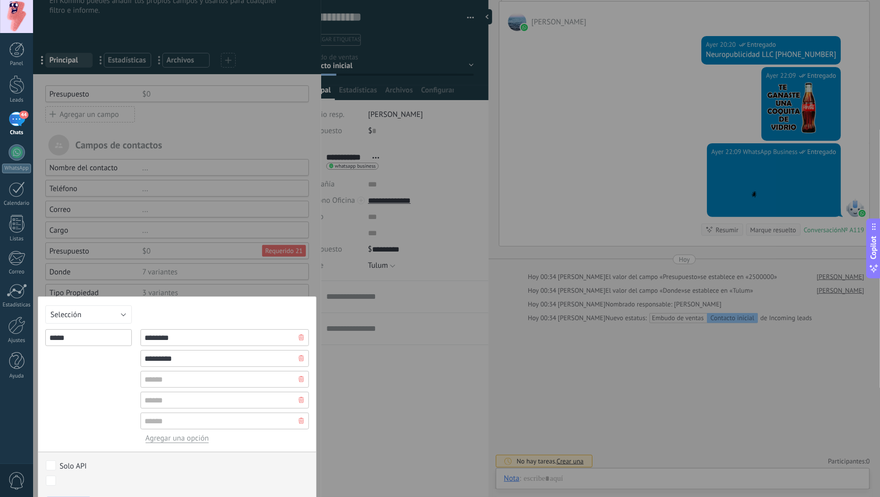
type input "*********"
click at [189, 339] on input "********" at bounding box center [224, 338] width 168 height 17
type input "********"
click at [108, 393] on div "*****" at bounding box center [88, 387] width 86 height 114
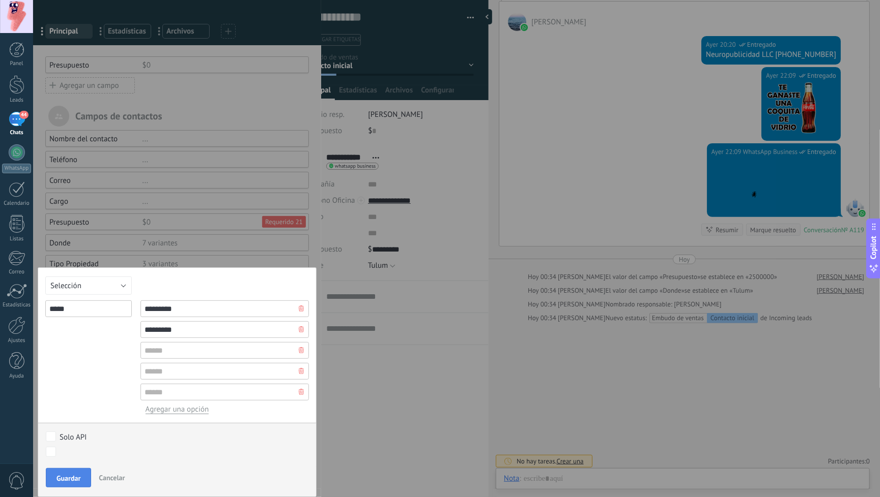
click at [75, 480] on span "Guardar" at bounding box center [68, 478] width 24 height 7
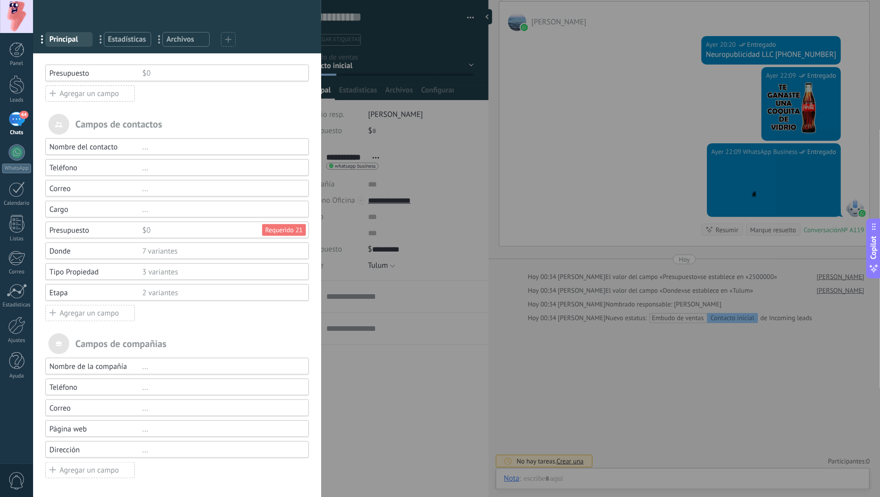
click at [111, 314] on div "Agregar un campo" at bounding box center [90, 313] width 90 height 16
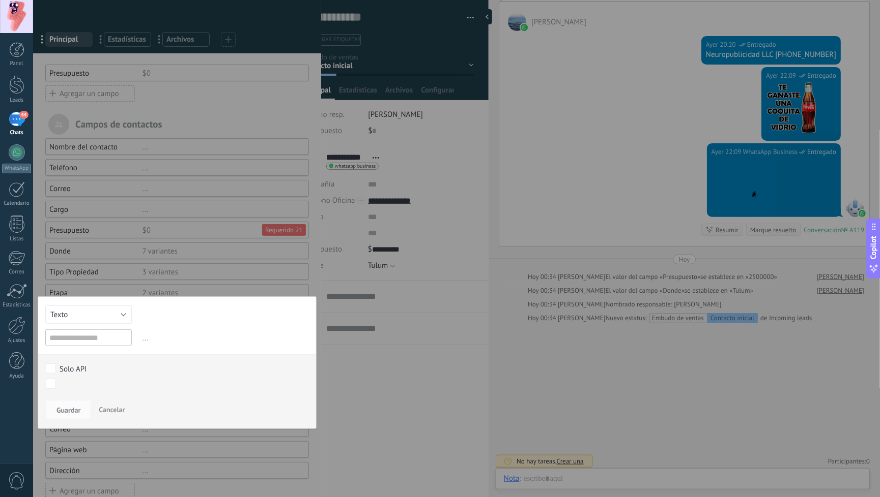
click at [116, 316] on button "Texto" at bounding box center [88, 315] width 86 height 18
click at [86, 365] on span "Selección" at bounding box center [83, 367] width 89 height 10
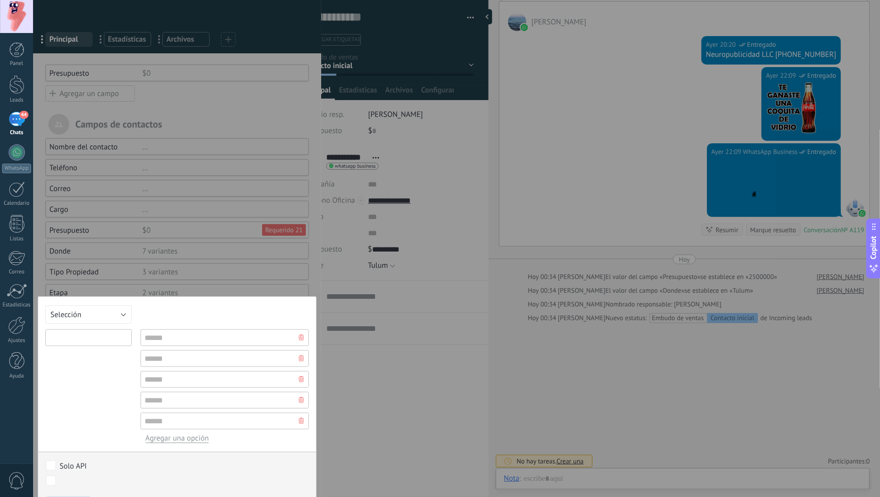
click at [94, 340] on input "text" at bounding box center [88, 338] width 86 height 17
type input "*********"
click at [175, 341] on input "text" at bounding box center [224, 338] width 168 height 17
type input "******"
click at [194, 359] on input "text" at bounding box center [224, 358] width 168 height 17
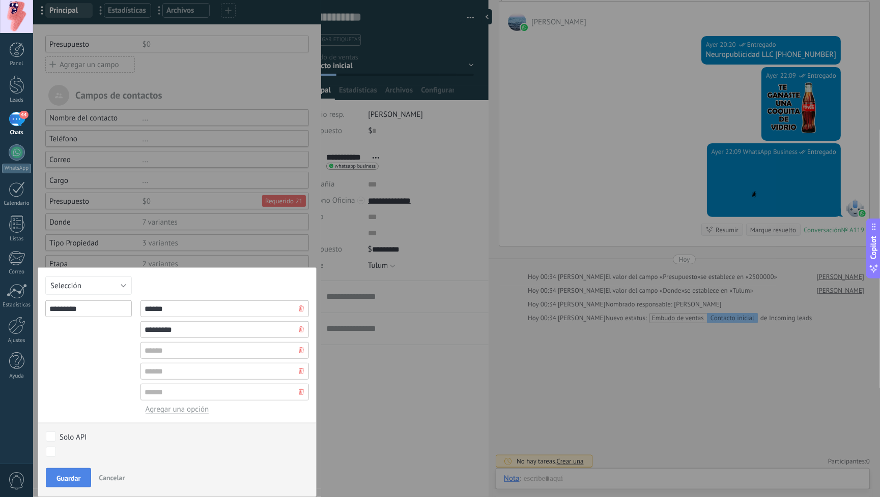
scroll to position [83, 0]
type input "*********"
click at [188, 313] on input "******" at bounding box center [224, 309] width 168 height 17
type input "******"
click at [79, 475] on span "Guardar" at bounding box center [68, 478] width 24 height 7
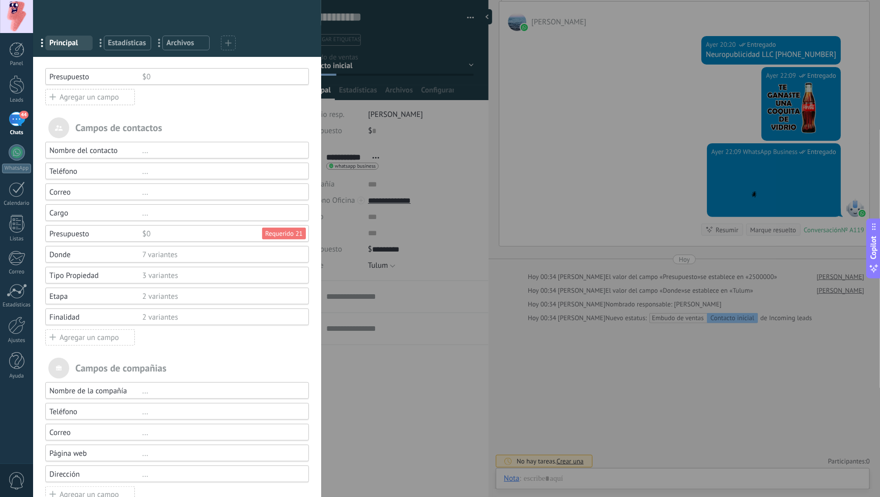
scroll to position [50, 0]
click at [179, 77] on div "$0" at bounding box center [220, 77] width 157 height 10
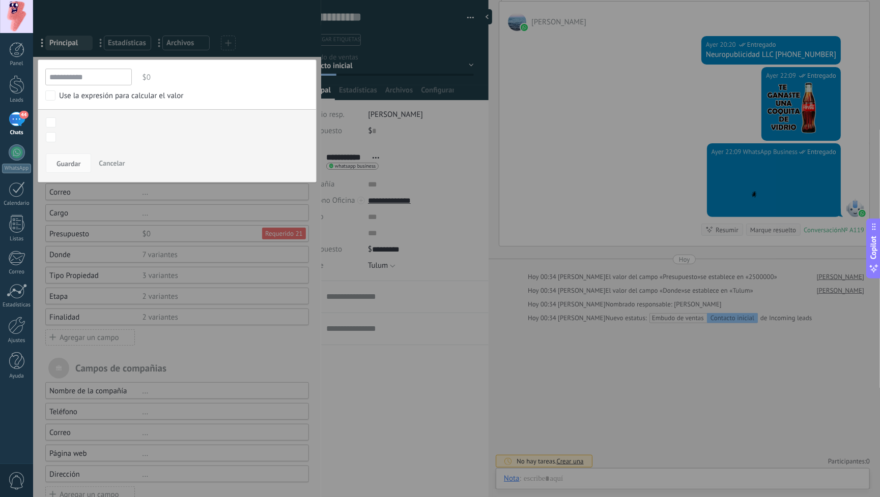
click at [104, 162] on span "Cancelar" at bounding box center [112, 163] width 26 height 9
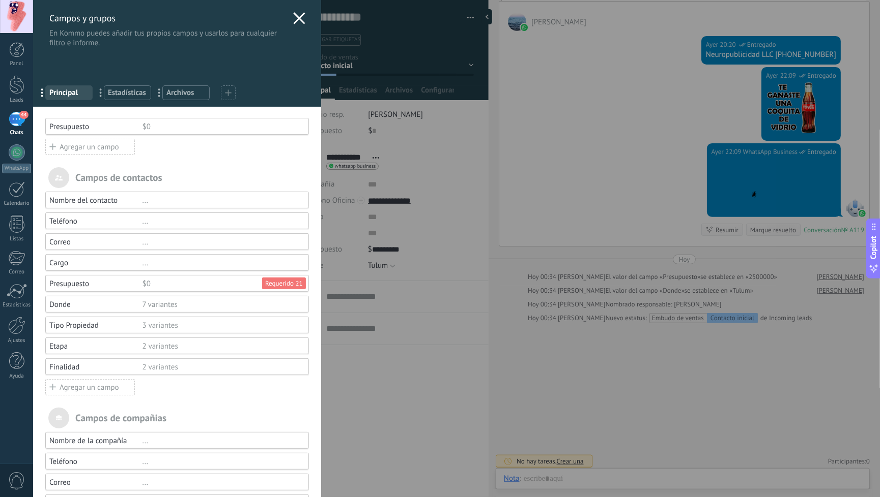
scroll to position [0, 0]
click at [157, 131] on div "$0" at bounding box center [220, 127] width 157 height 10
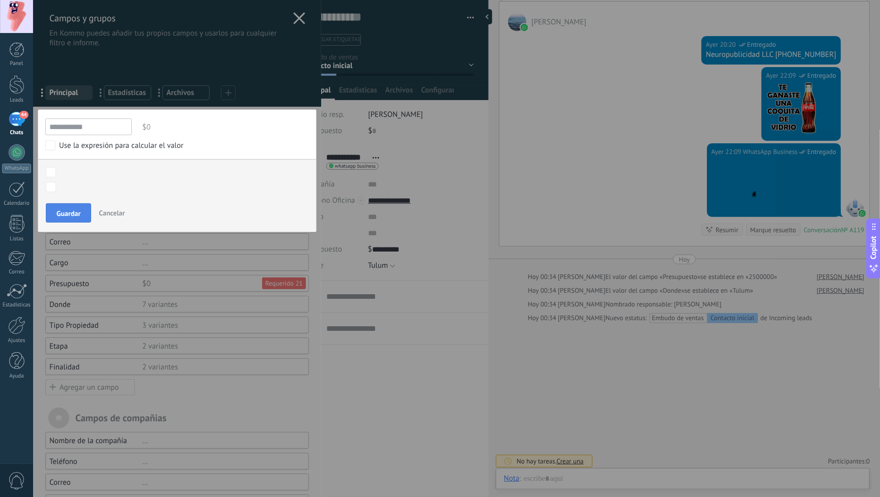
click at [63, 210] on span "Guardar" at bounding box center [68, 213] width 24 height 7
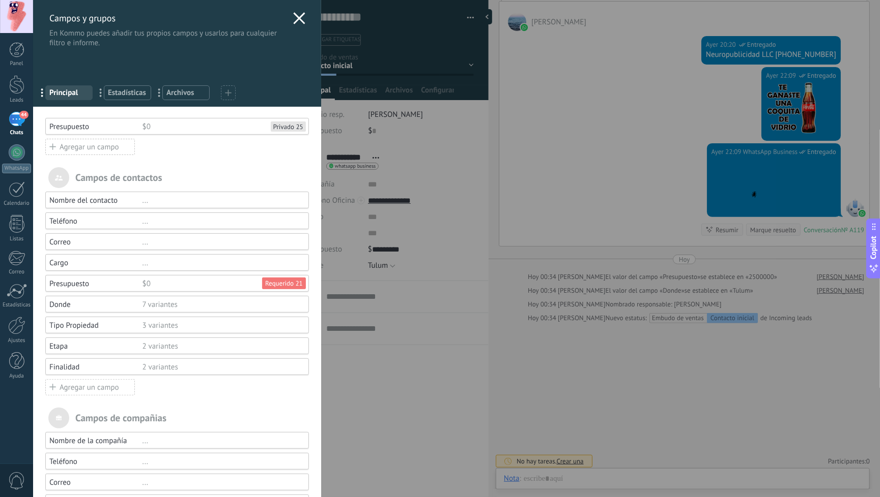
click at [282, 128] on div "Privado 25" at bounding box center [288, 127] width 30 height 9
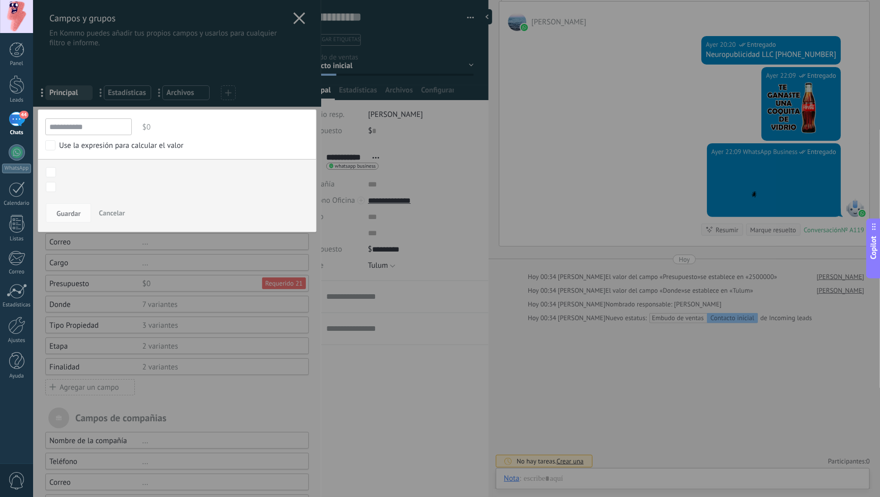
click at [114, 211] on span "Cancelar" at bounding box center [112, 213] width 26 height 9
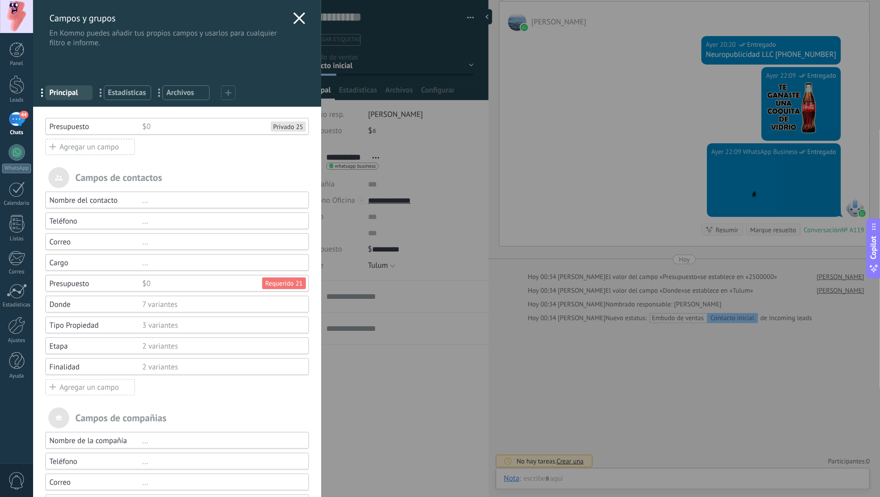
click at [225, 123] on div "$0" at bounding box center [220, 127] width 157 height 10
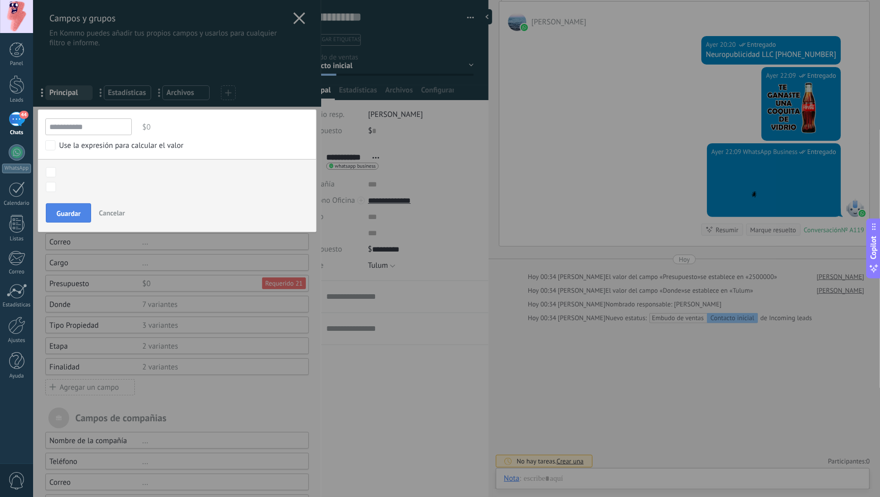
click at [65, 210] on span "Guardar" at bounding box center [68, 213] width 24 height 7
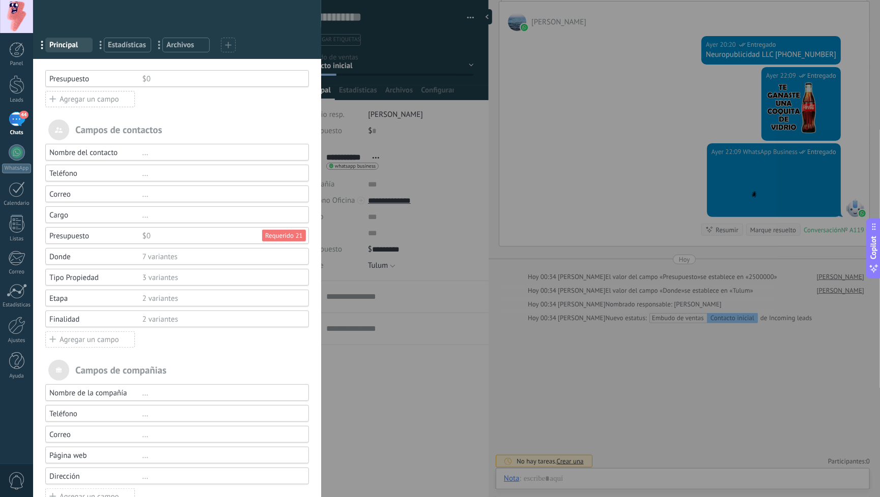
scroll to position [43, 0]
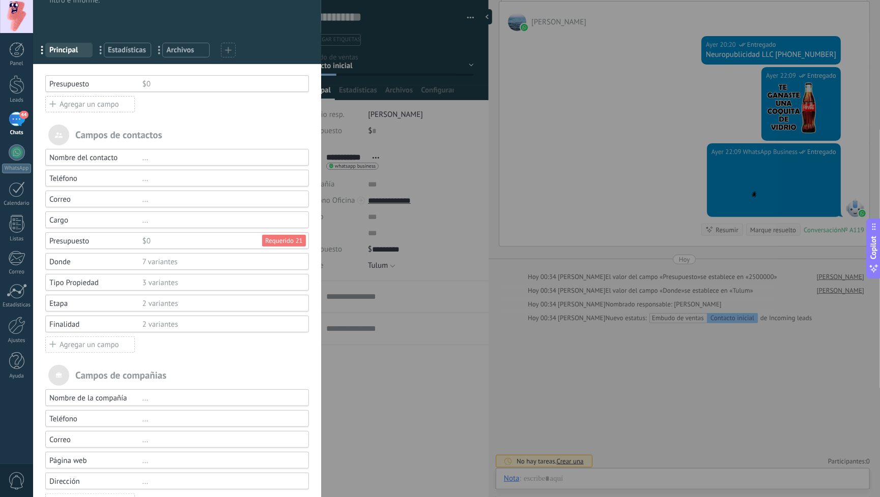
click at [98, 343] on div "Agregar un campo" at bounding box center [90, 345] width 90 height 16
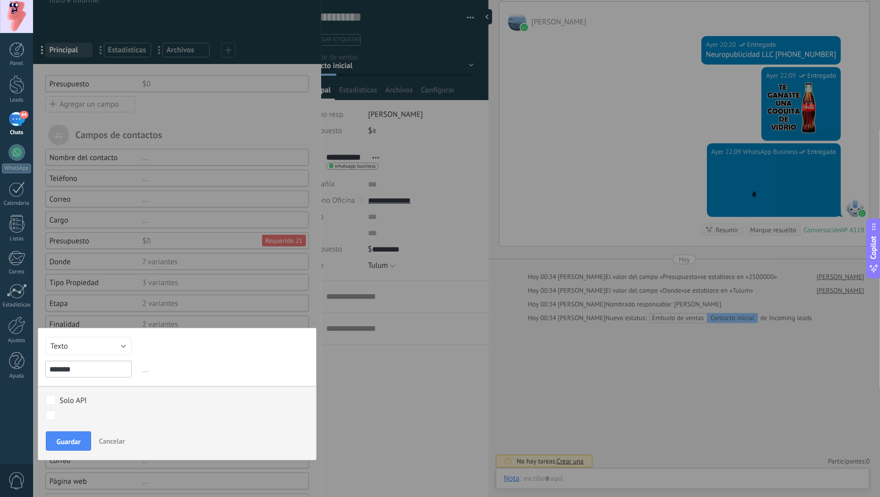
type input "*******"
click at [198, 360] on div "Texto Número Interruptor Selección Multiselección Día URL Texto Largo Interrupt…" at bounding box center [177, 394] width 279 height 133
click at [69, 445] on span "Guardar" at bounding box center [68, 441] width 24 height 7
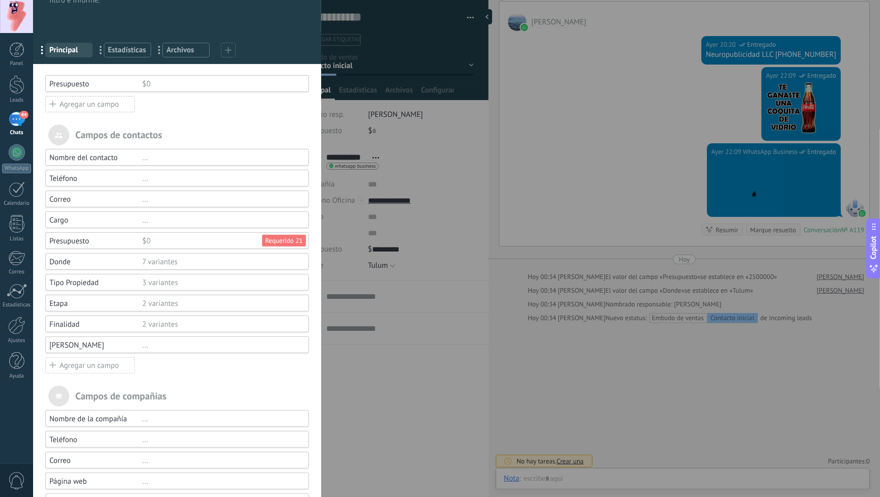
click at [221, 216] on div "..." at bounding box center [220, 221] width 157 height 10
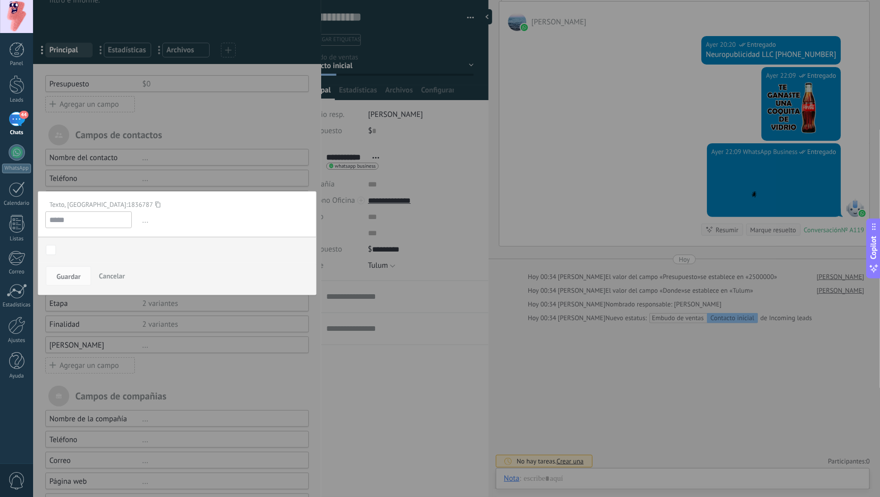
click at [117, 275] on span "Cancelar" at bounding box center [112, 276] width 26 height 9
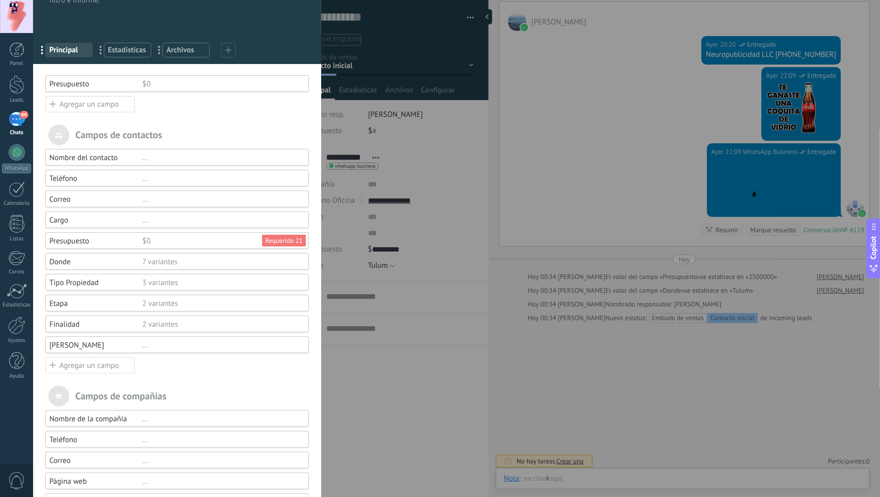
click at [90, 221] on div "Cargo" at bounding box center [95, 221] width 93 height 10
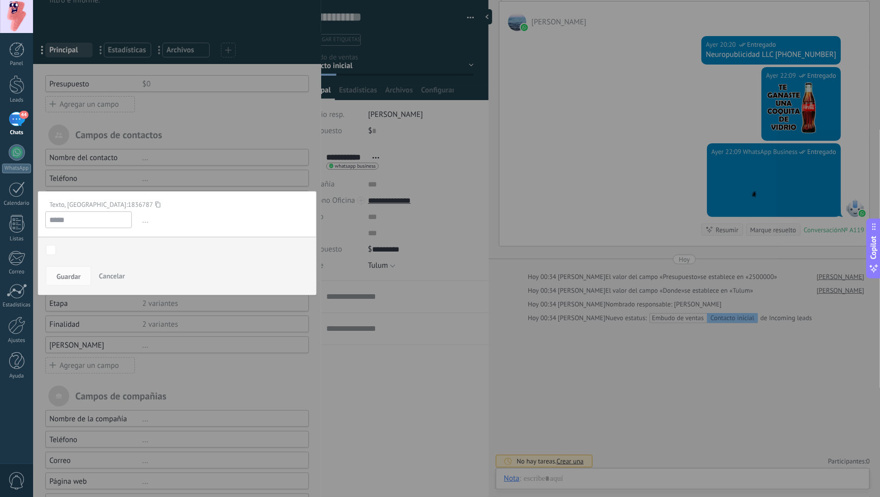
click at [145, 222] on span "..." at bounding box center [224, 220] width 168 height 17
click at [142, 219] on span "..." at bounding box center [224, 220] width 168 height 17
click at [113, 276] on span "Cancelar" at bounding box center [112, 276] width 26 height 9
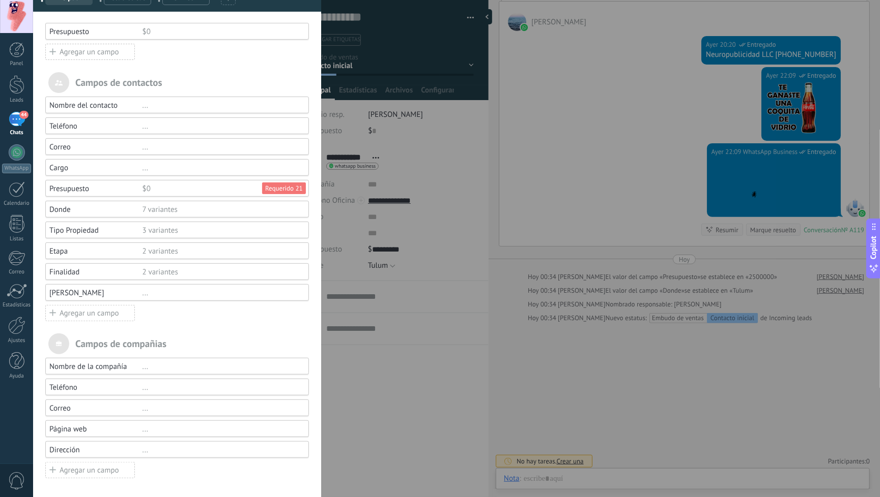
scroll to position [96, 0]
click at [145, 104] on div "..." at bounding box center [220, 106] width 157 height 10
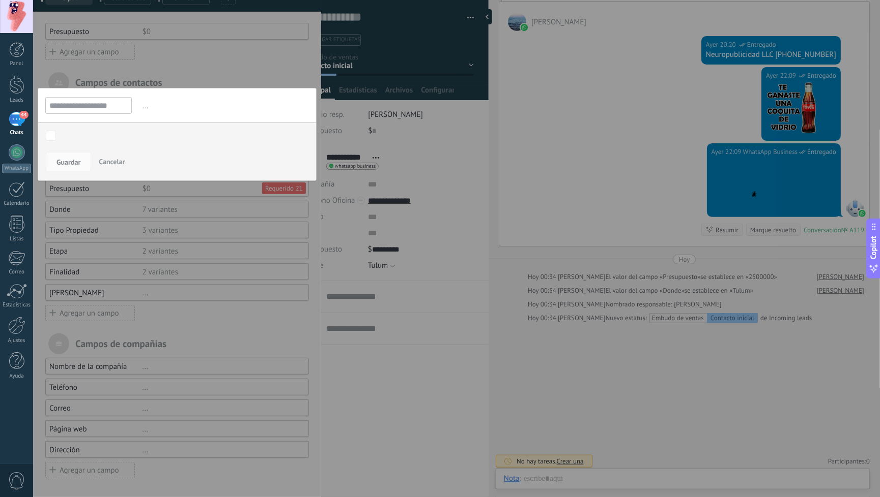
click at [118, 163] on span "Cancelar" at bounding box center [112, 161] width 26 height 9
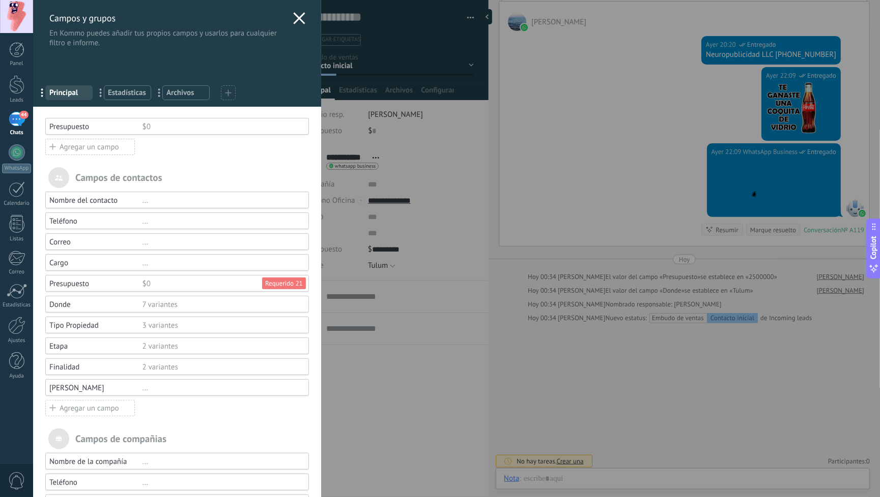
scroll to position [0, 0]
click at [296, 22] on icon at bounding box center [299, 18] width 12 height 12
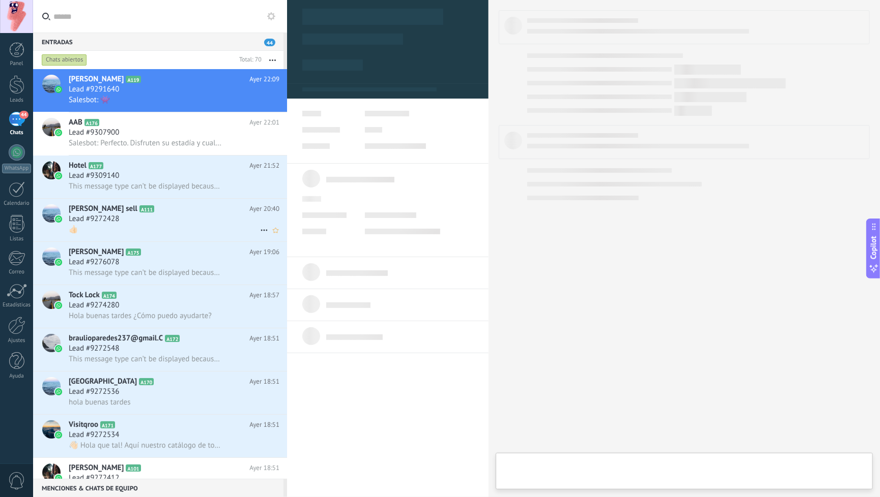
type textarea "**********"
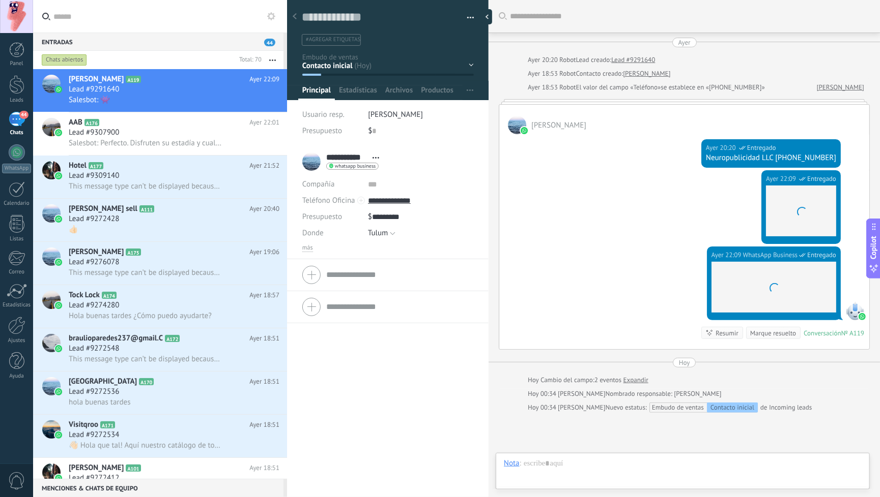
scroll to position [92, 0]
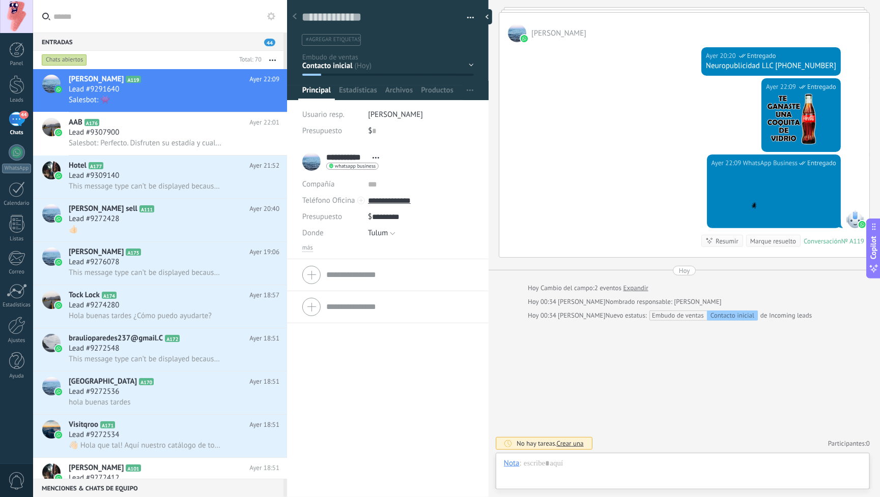
click at [310, 275] on div at bounding box center [387, 274] width 171 height 25
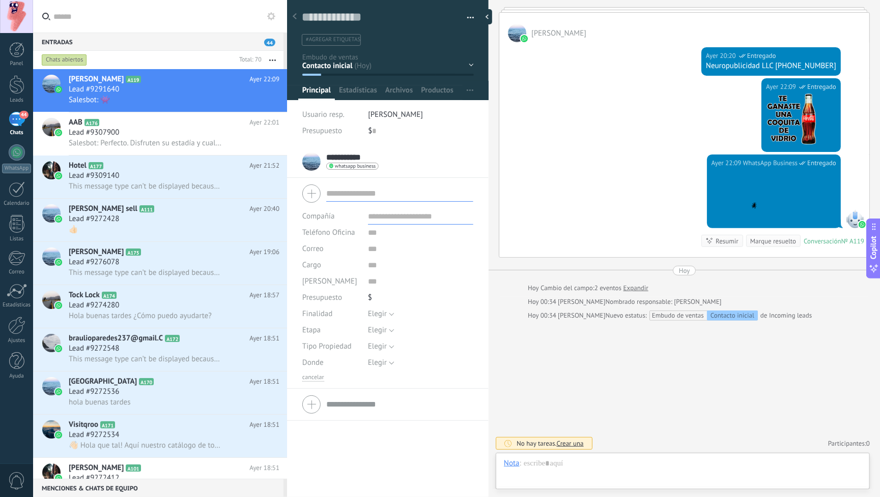
click at [462, 172] on div "**********" at bounding box center [387, 161] width 171 height 25
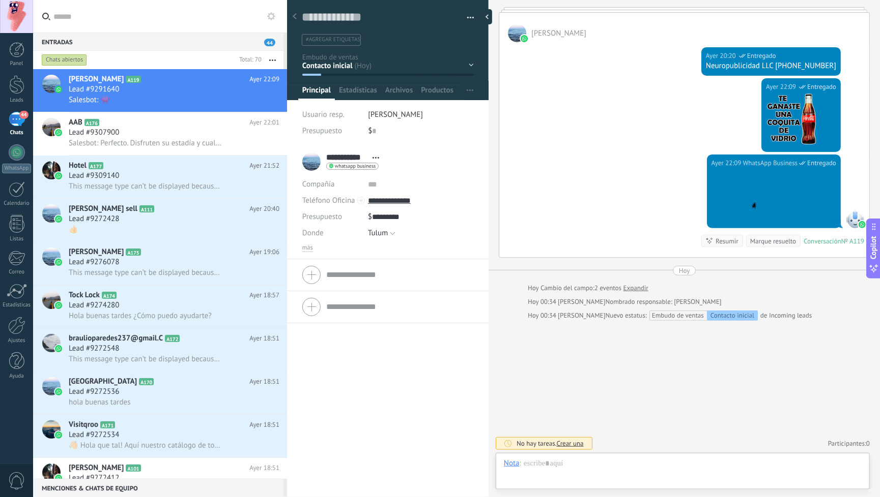
click at [326, 273] on form "Compañía Teléfono Oficina Ofic. directo Celular Fax Casa Otro Teléfono Oficina …" at bounding box center [387, 274] width 171 height 25
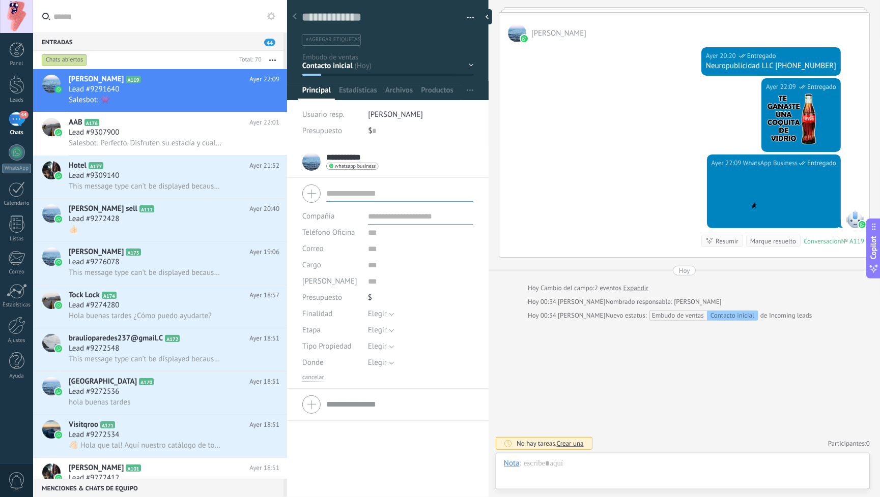
click at [390, 313] on button "Elegir" at bounding box center [381, 314] width 26 height 16
click at [389, 345] on span "Inversion" at bounding box center [411, 349] width 108 height 10
click at [391, 332] on button "Elegir" at bounding box center [381, 331] width 26 height 16
click at [393, 350] on span "Preventa" at bounding box center [411, 348] width 108 height 10
click at [393, 343] on div "Elegir Departamento Casa Lote [GEOGRAPHIC_DATA]" at bounding box center [420, 347] width 105 height 16
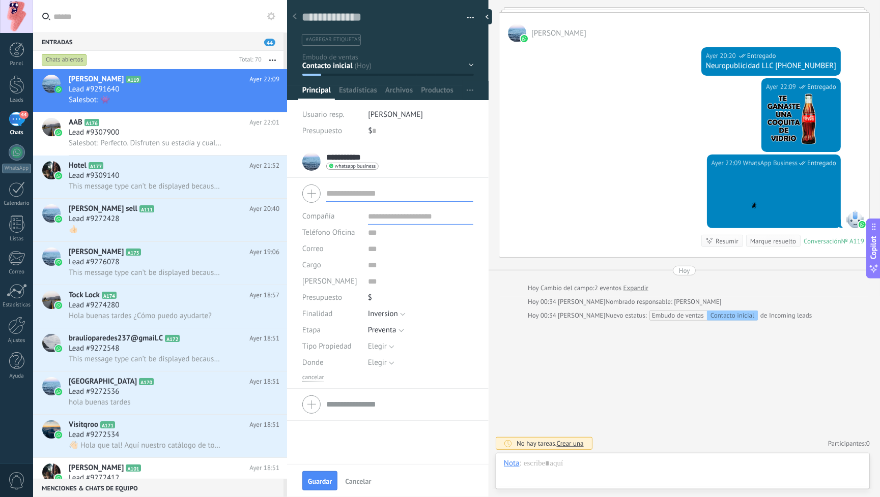
click at [386, 348] on button "Elegir" at bounding box center [381, 347] width 26 height 16
click at [389, 364] on span "Departamento" at bounding box center [411, 365] width 108 height 10
click at [386, 366] on button "Elegir" at bounding box center [381, 363] width 26 height 16
click at [387, 411] on li "PDC" at bounding box center [412, 414] width 111 height 17
click at [389, 299] on div "$ 0" at bounding box center [420, 298] width 105 height 16
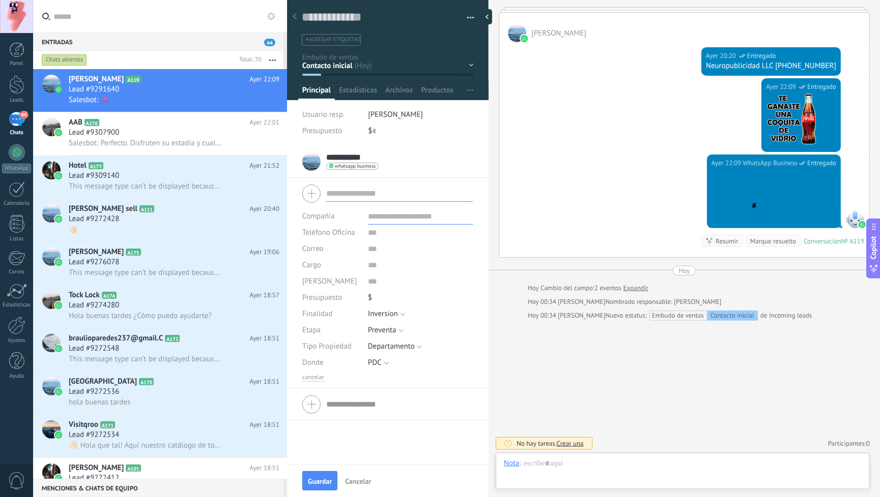
click at [378, 297] on div "$ 0" at bounding box center [420, 298] width 105 height 16
click at [369, 298] on div "$ 0" at bounding box center [420, 298] width 105 height 16
click at [378, 300] on div "$ 0" at bounding box center [420, 298] width 105 height 16
click at [380, 298] on div "$ 0" at bounding box center [420, 298] width 105 height 16
click at [386, 298] on div "$ 0" at bounding box center [420, 298] width 105 height 16
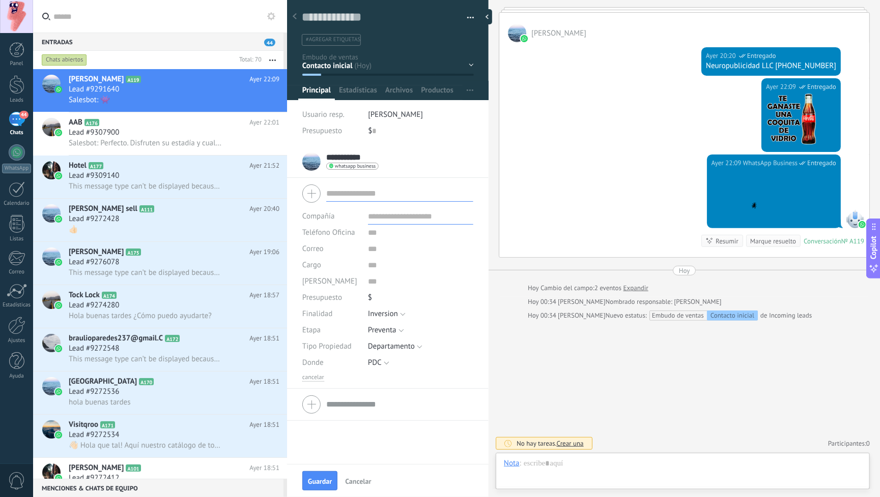
click at [386, 298] on div "$ 0" at bounding box center [420, 298] width 105 height 16
click at [323, 479] on span "Guardar" at bounding box center [320, 481] width 24 height 7
click at [380, 293] on div "$ 0" at bounding box center [420, 298] width 105 height 16
type input "*********"
click at [331, 483] on span "Guardar" at bounding box center [320, 481] width 24 height 7
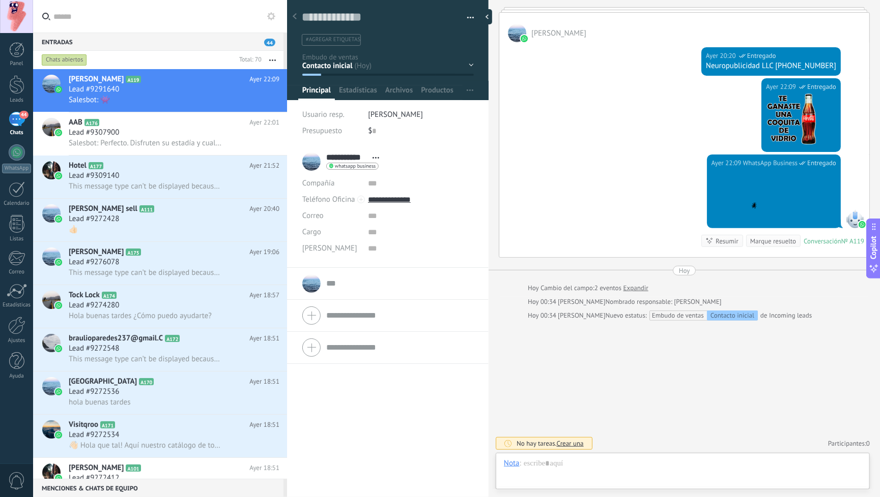
scroll to position [197, 0]
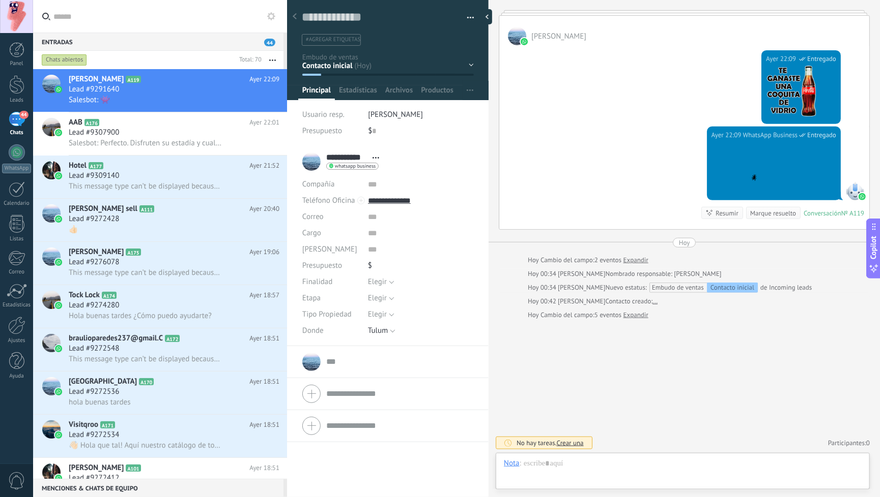
click at [380, 269] on div "$ ********* 2 500 000" at bounding box center [420, 266] width 105 height 16
click at [384, 271] on div "$ ********* 2 500 000" at bounding box center [420, 266] width 105 height 16
click at [371, 269] on div "$ ********* 2 500 000" at bounding box center [420, 266] width 105 height 16
click at [377, 287] on button "Elegir" at bounding box center [381, 282] width 26 height 16
click at [383, 302] on span "Propio" at bounding box center [411, 300] width 108 height 10
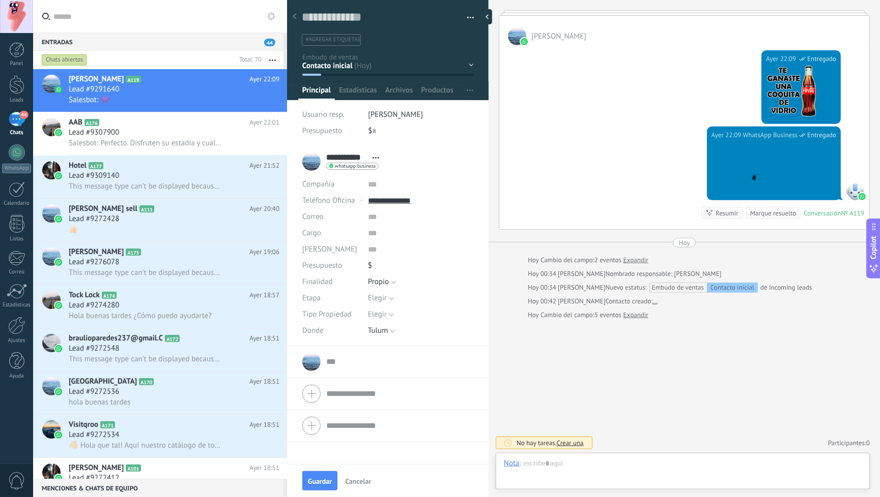
click at [387, 294] on button "Elegir" at bounding box center [381, 298] width 26 height 16
click at [386, 300] on span "Elegir" at bounding box center [411, 299] width 108 height 10
click at [378, 300] on span "Elegir" at bounding box center [377, 299] width 19 height 10
click at [384, 317] on span "Preventa" at bounding box center [411, 316] width 108 height 10
click at [386, 318] on button "Elegir" at bounding box center [381, 315] width 26 height 16
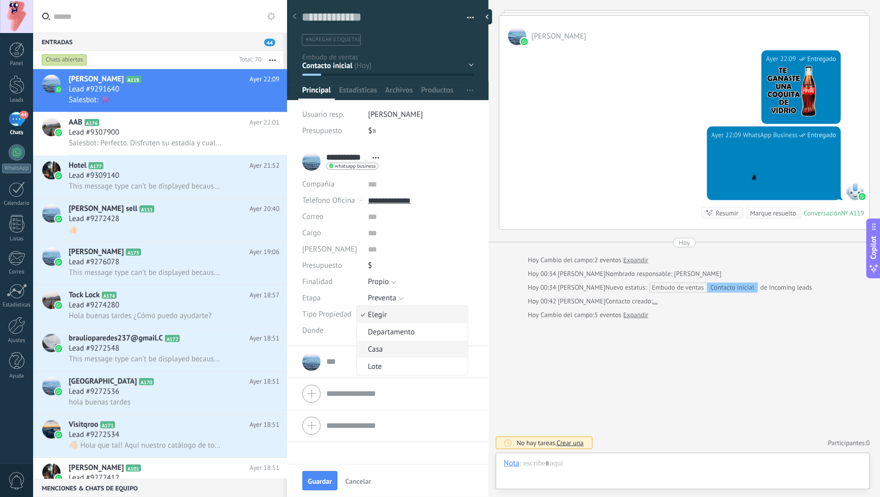
click at [387, 347] on span "Casa" at bounding box center [411, 350] width 108 height 10
click at [421, 242] on input "text" at bounding box center [420, 250] width 105 height 16
type input "**********"
click at [327, 480] on span "Guardar" at bounding box center [320, 481] width 24 height 7
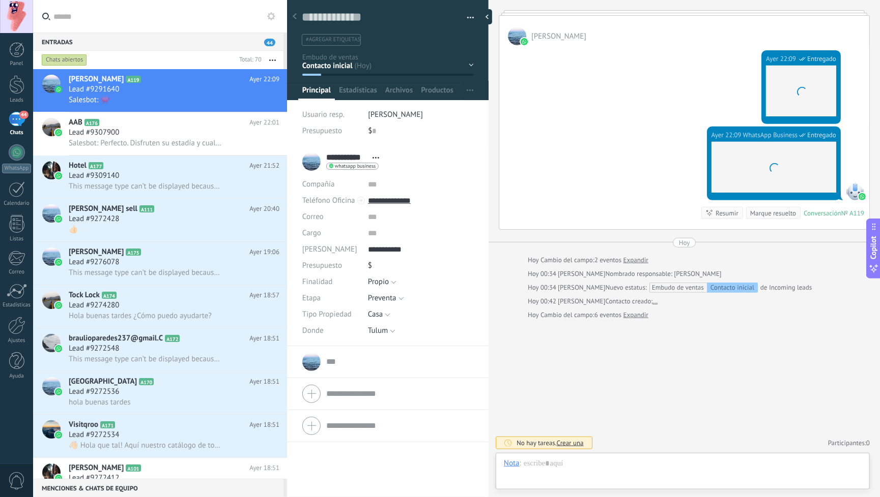
scroll to position [237, 0]
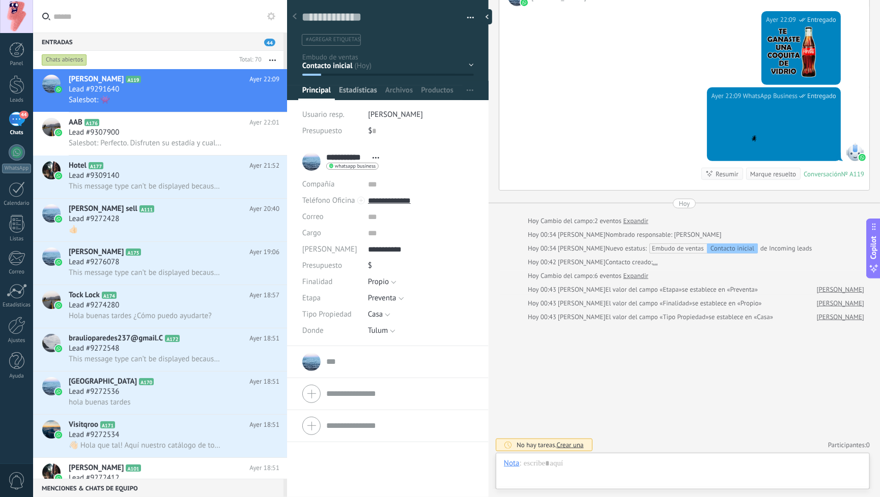
click at [362, 85] on span "Estadísticas" at bounding box center [358, 92] width 38 height 15
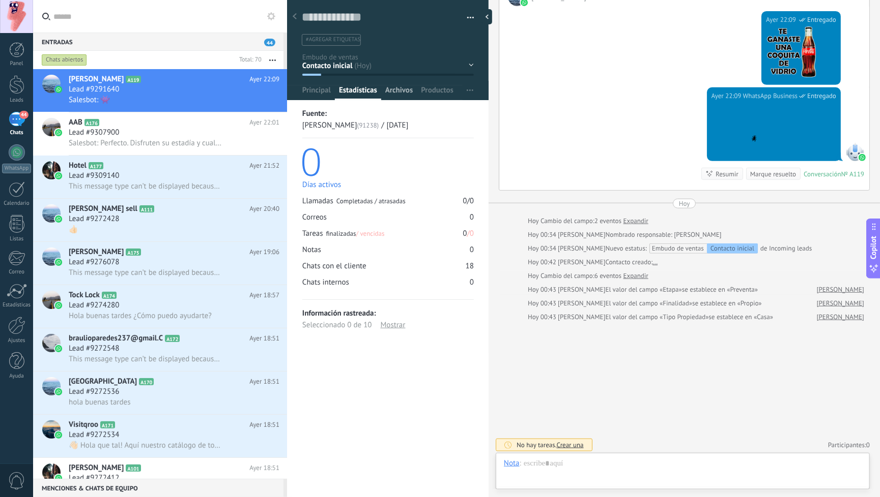
click at [401, 91] on span "Archivos" at bounding box center [398, 92] width 27 height 15
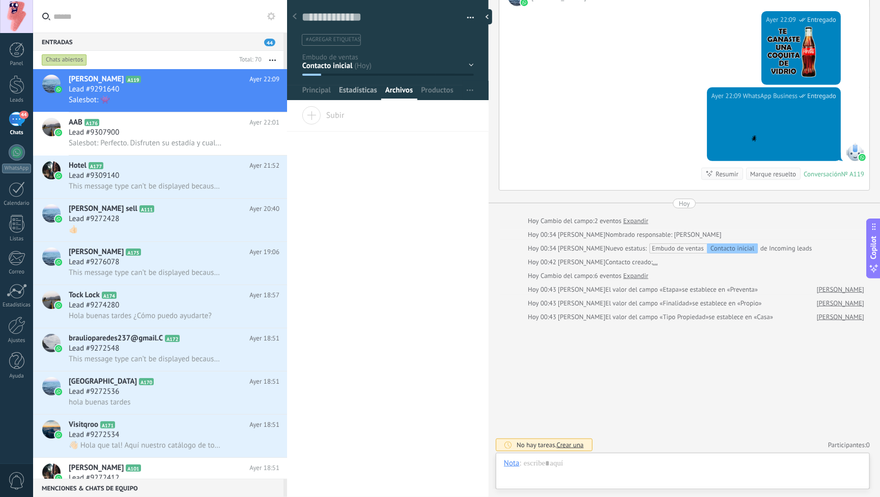
click at [352, 94] on span "Estadísticas" at bounding box center [358, 92] width 38 height 15
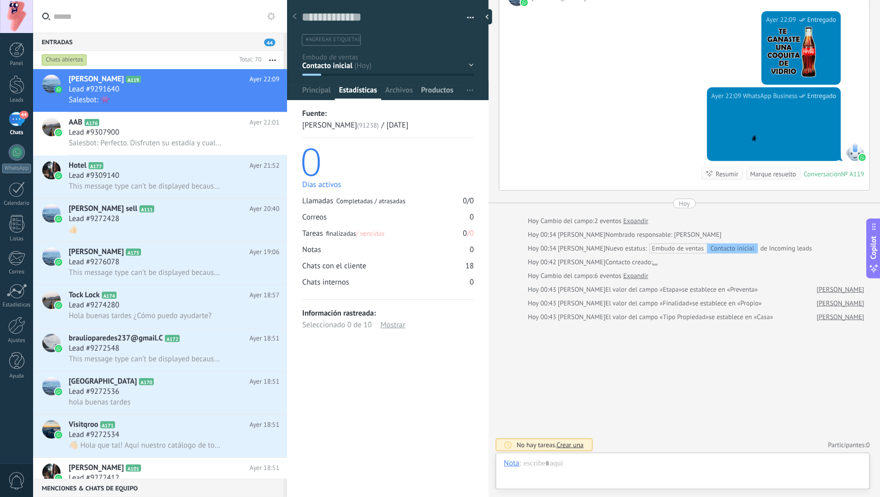
click at [430, 89] on span "Productos" at bounding box center [437, 92] width 33 height 15
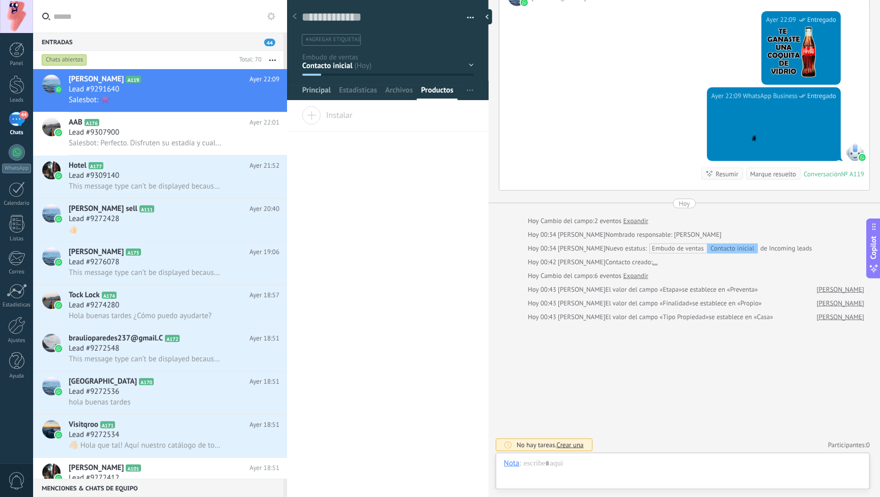
click at [312, 92] on span "Principal" at bounding box center [316, 92] width 28 height 15
